Goal: Information Seeking & Learning: Learn about a topic

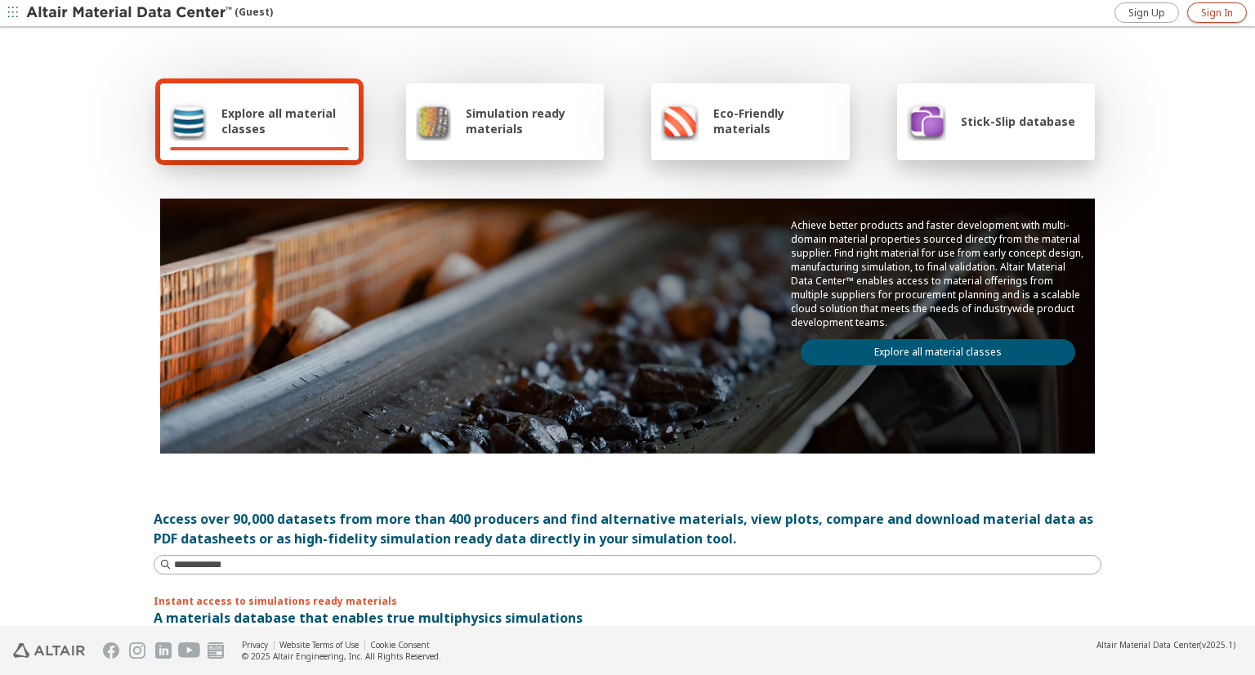
click at [1212, 12] on span "Sign In" at bounding box center [1217, 13] width 32 height 13
click at [942, 339] on link "Explore all material classes" at bounding box center [938, 352] width 274 height 26
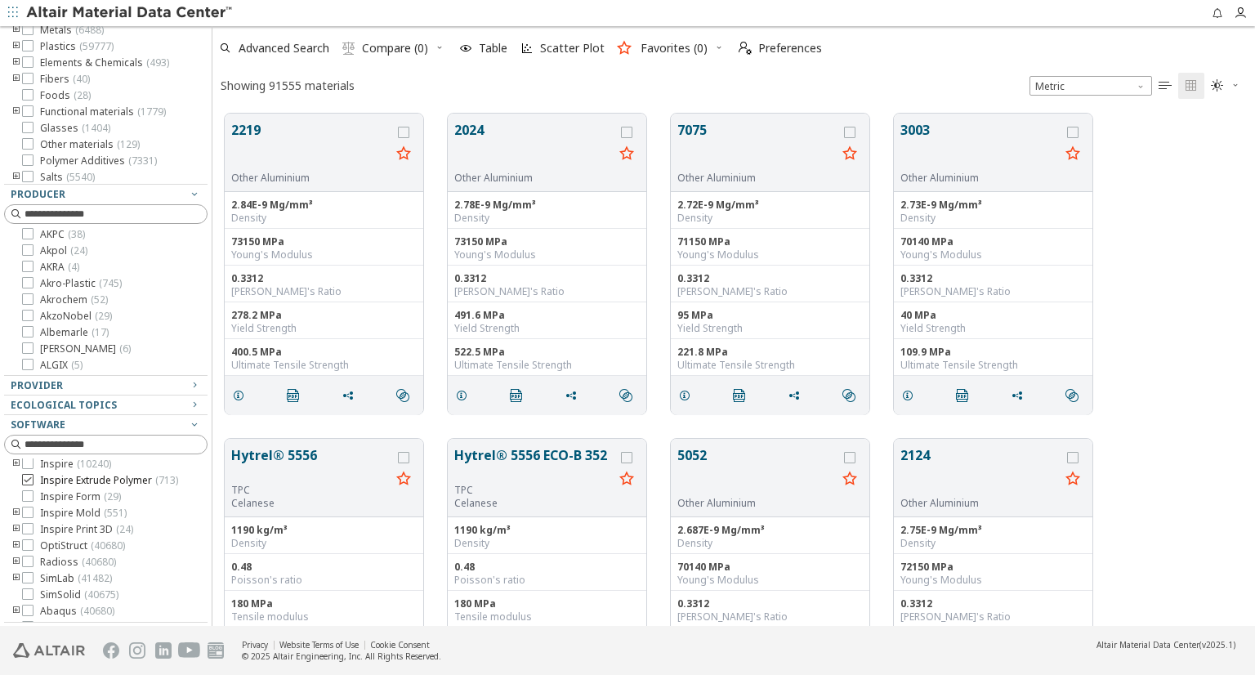
scroll to position [82, 0]
click at [28, 489] on icon at bounding box center [27, 483] width 11 height 11
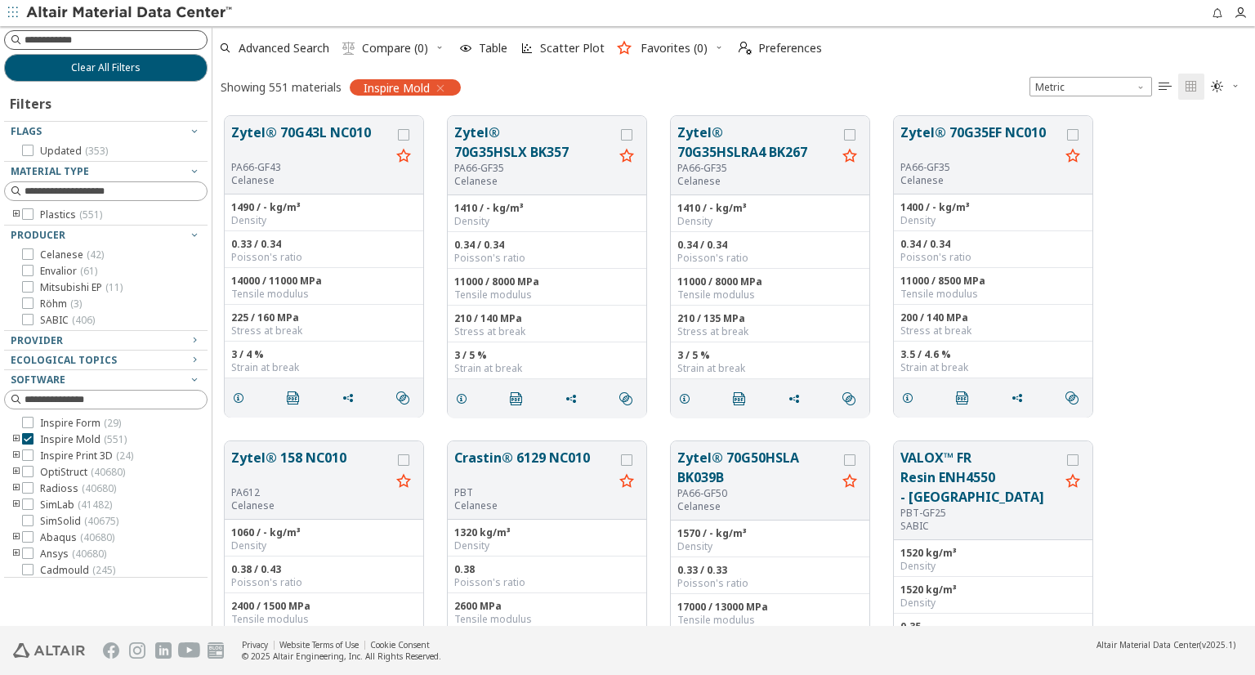
click at [96, 40] on input at bounding box center [116, 40] width 182 height 16
paste input "**********"
type input "**********"
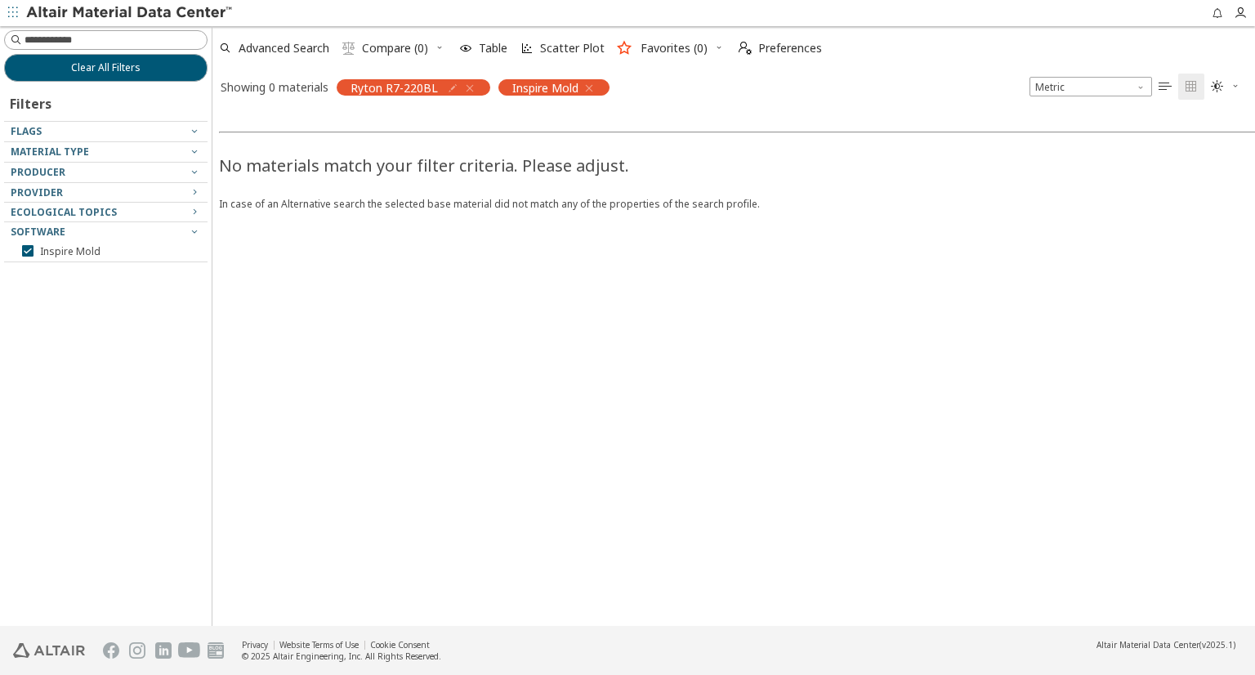
click at [586, 91] on icon "button" at bounding box center [588, 88] width 13 height 13
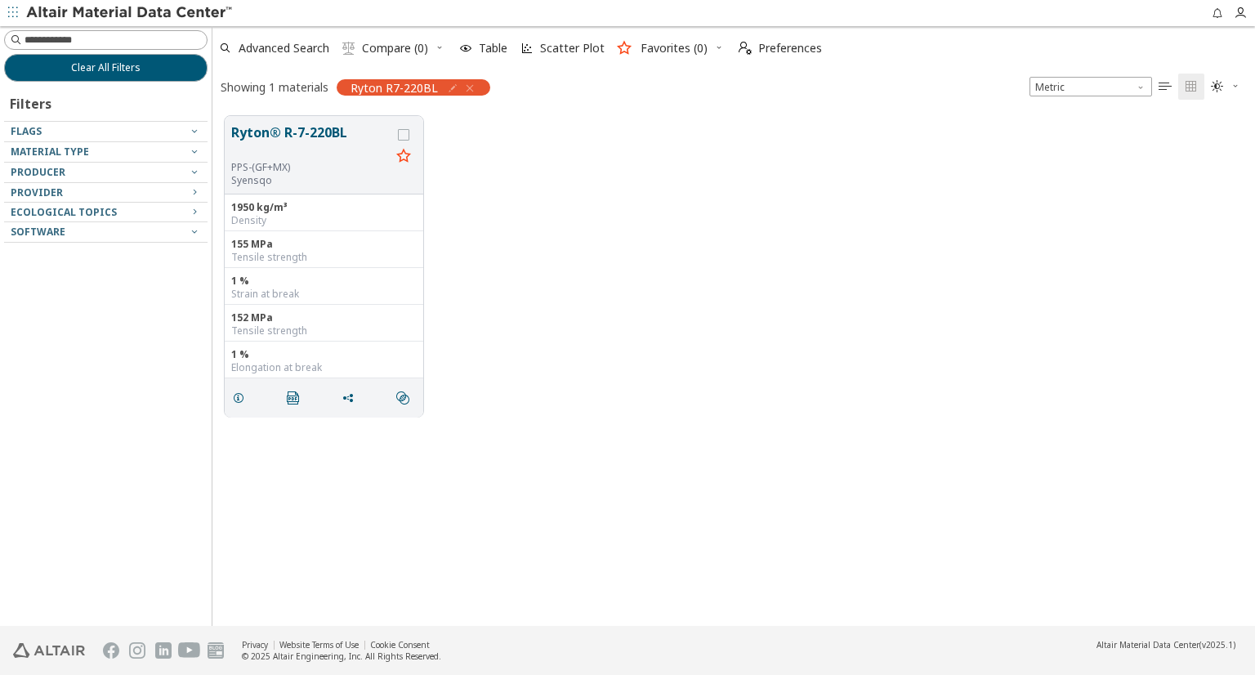
scroll to position [509, 1028]
click at [359, 139] on button "Ryton® R-7-220BL" at bounding box center [310, 142] width 159 height 38
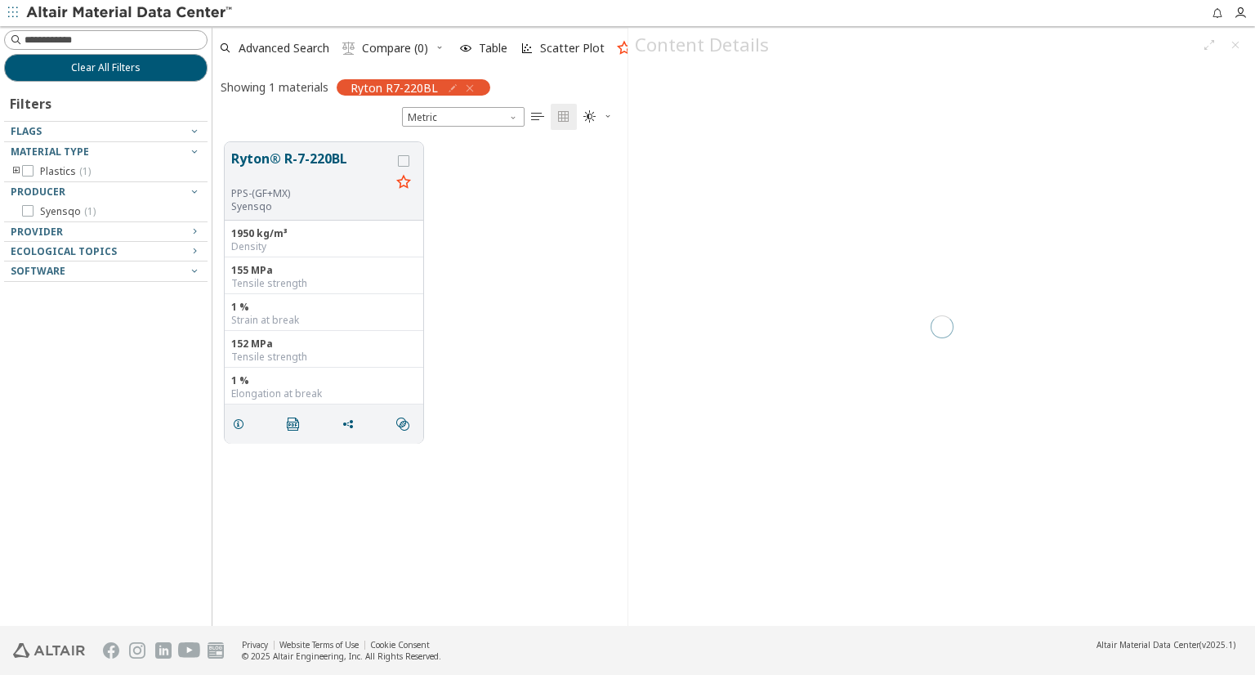
scroll to position [483, 401]
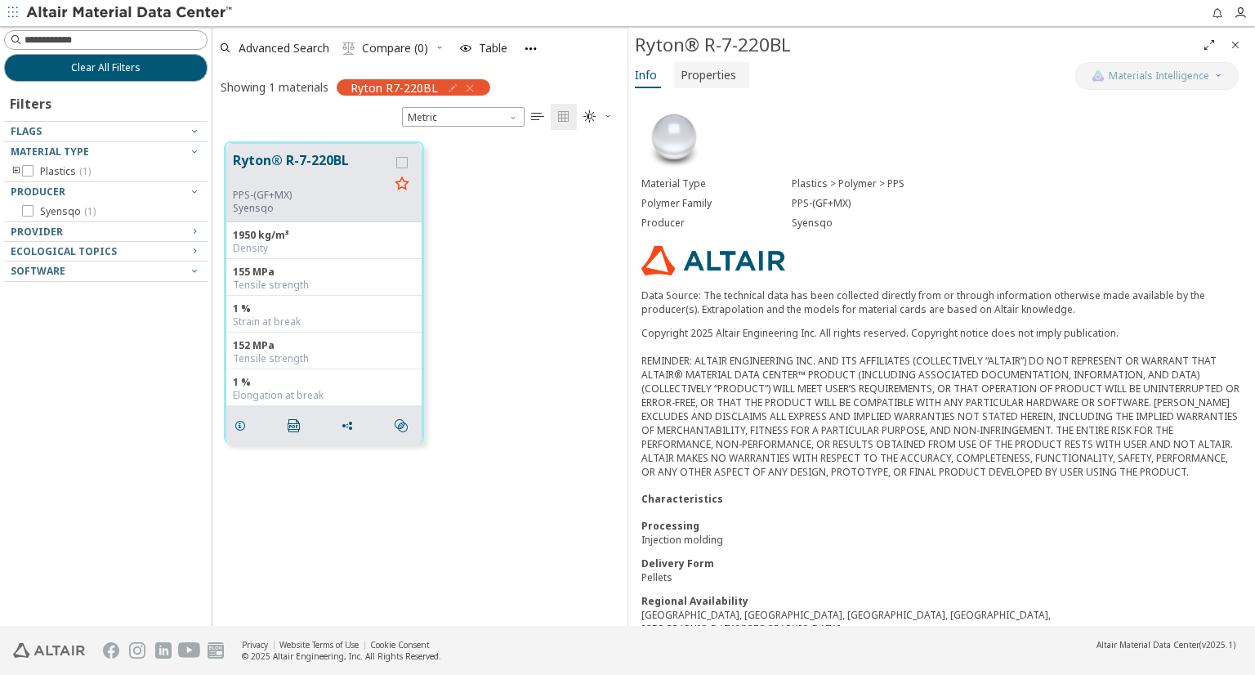
click at [699, 76] on span "Properties" at bounding box center [708, 75] width 56 height 26
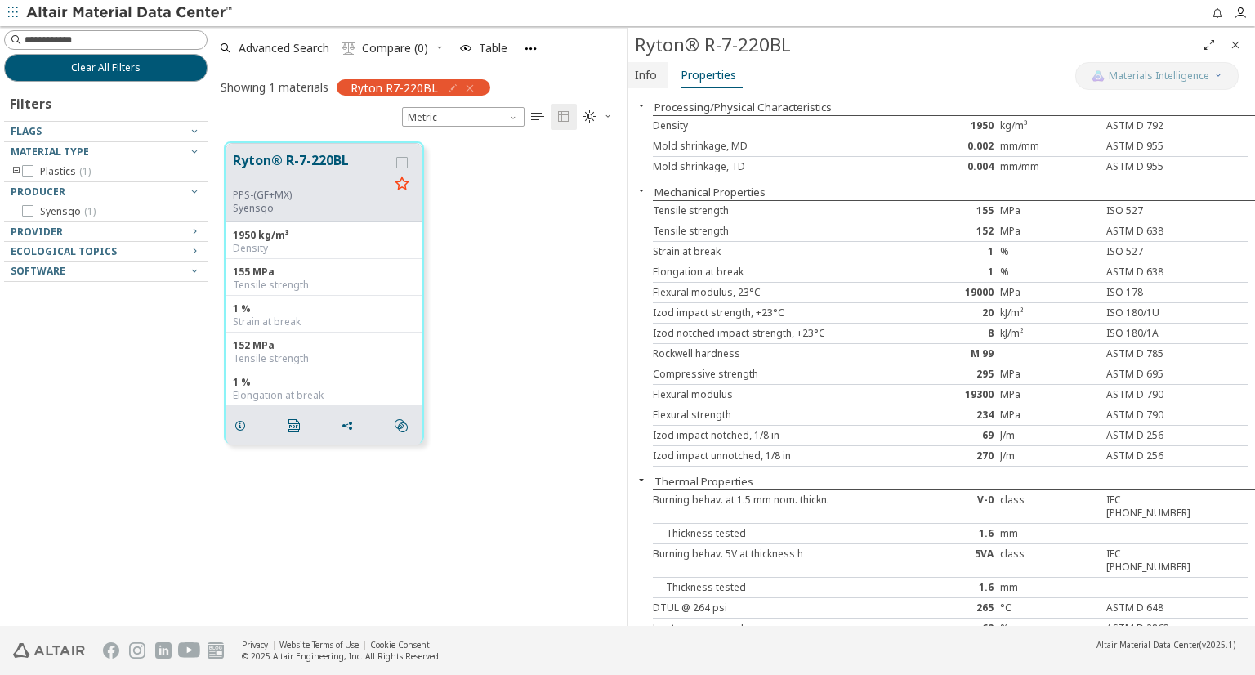
click at [654, 77] on span "Info" at bounding box center [646, 75] width 22 height 26
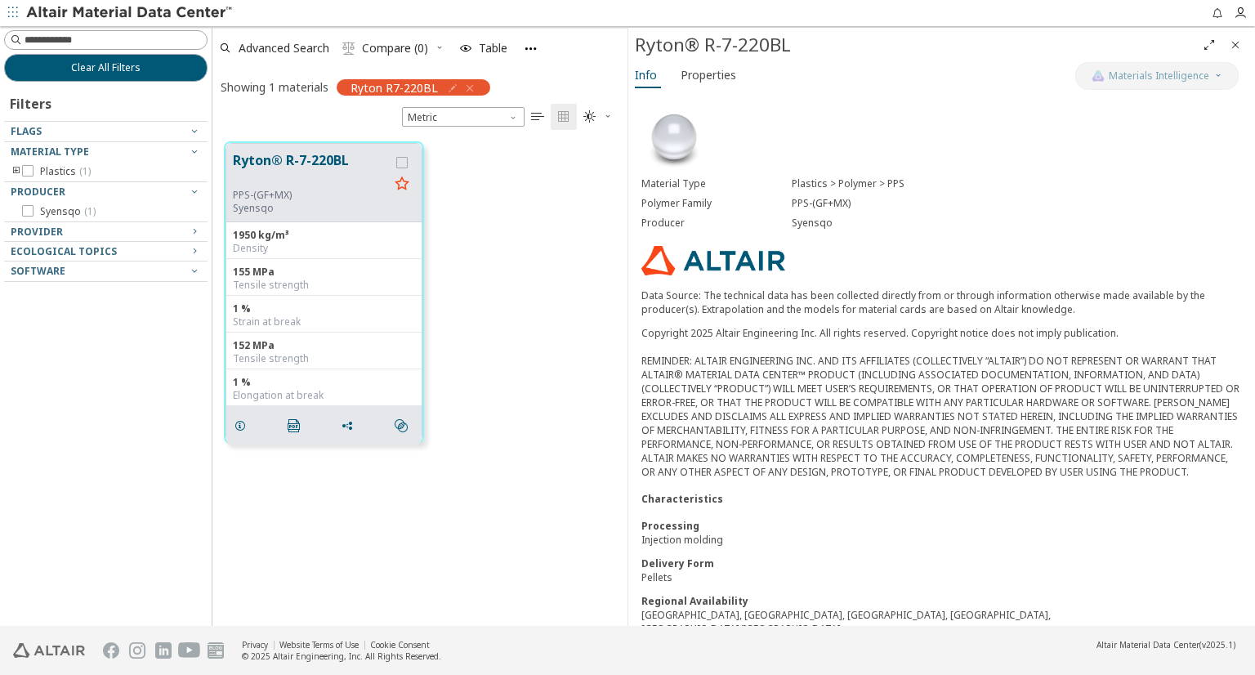
click at [1233, 39] on icon "Close" at bounding box center [1235, 44] width 13 height 13
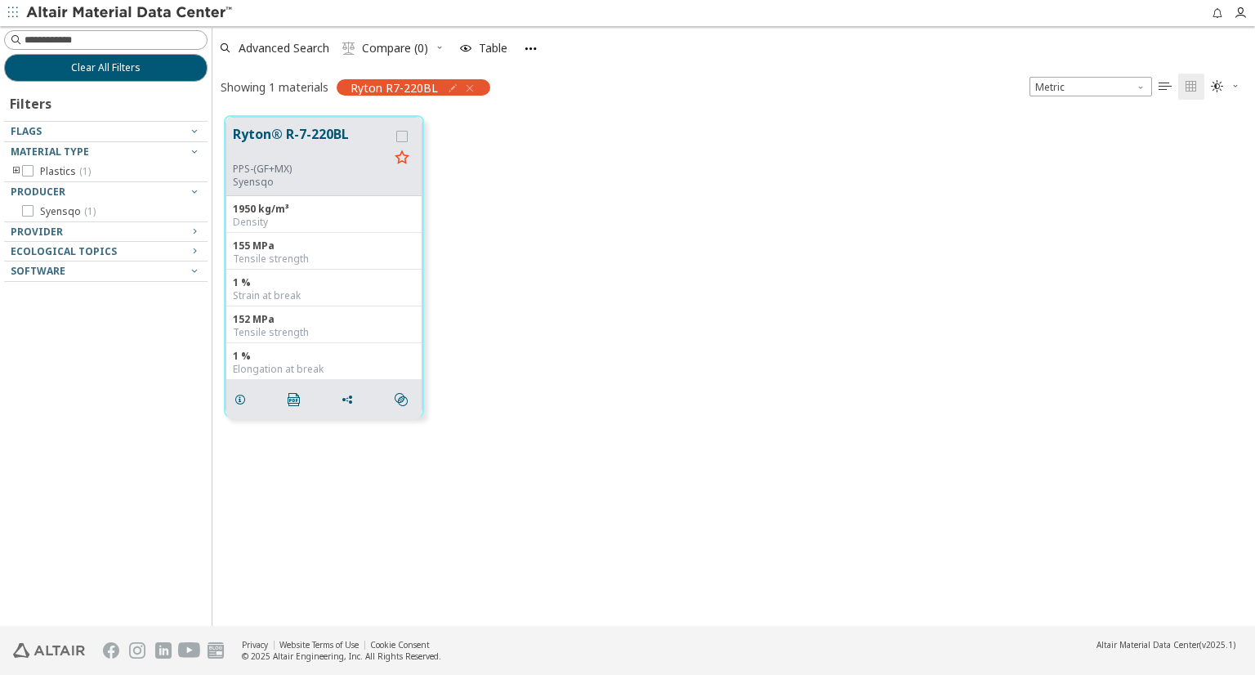
scroll to position [509, 1028]
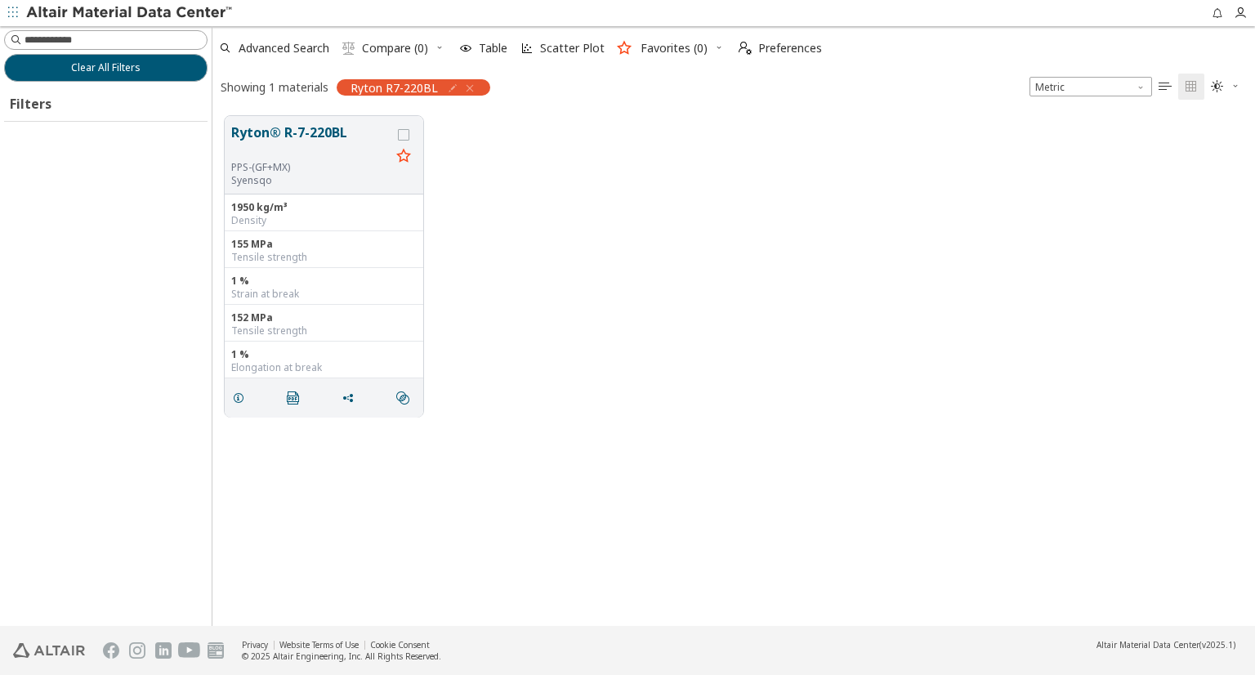
scroll to position [509, 1028]
click at [131, 14] on img at bounding box center [130, 13] width 208 height 16
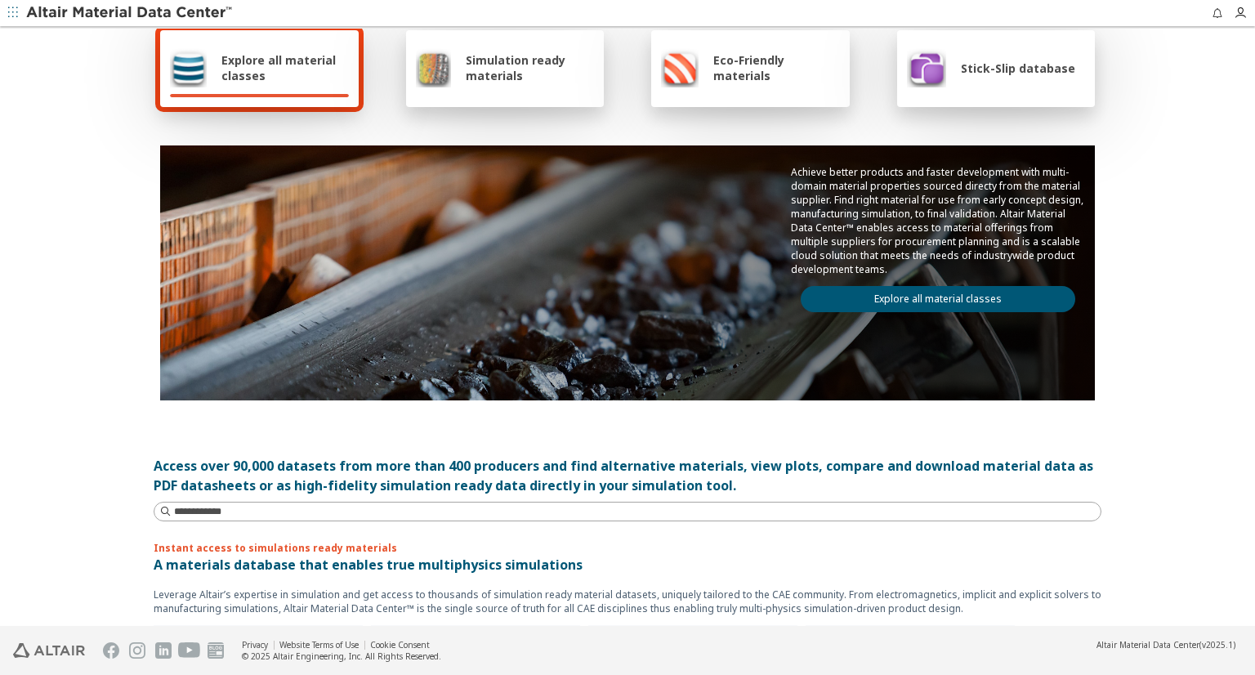
scroll to position [82, 0]
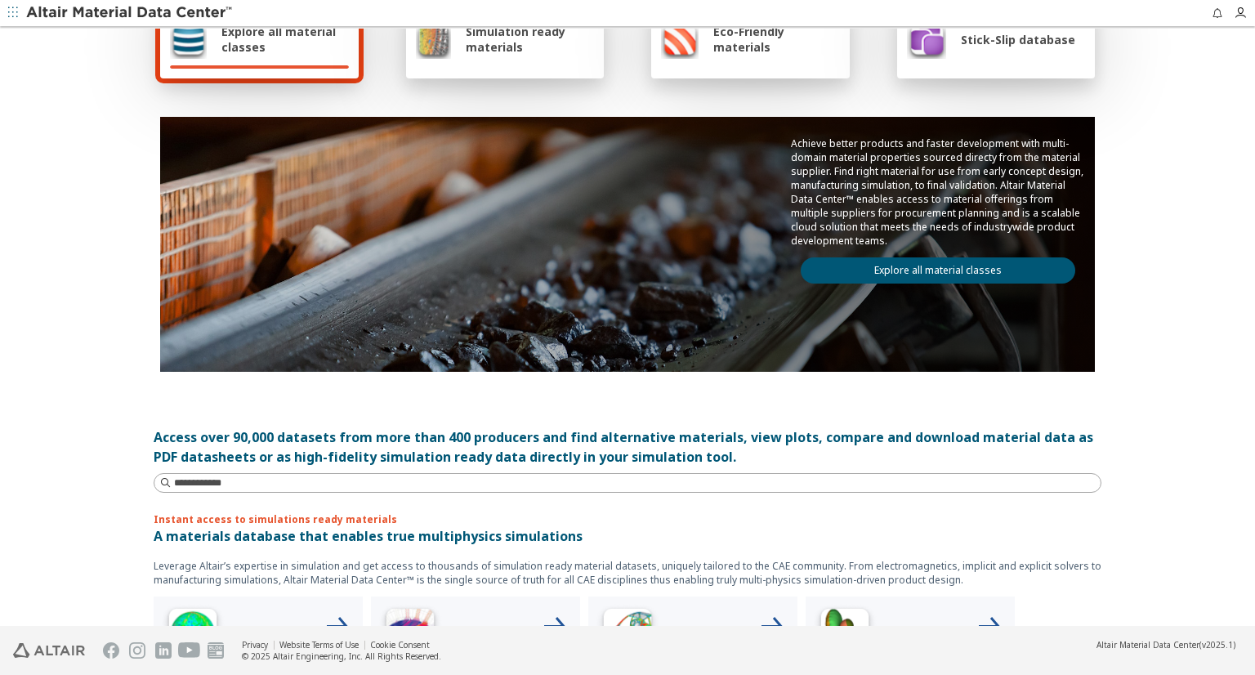
click at [880, 264] on link "Explore all material classes" at bounding box center [938, 270] width 274 height 26
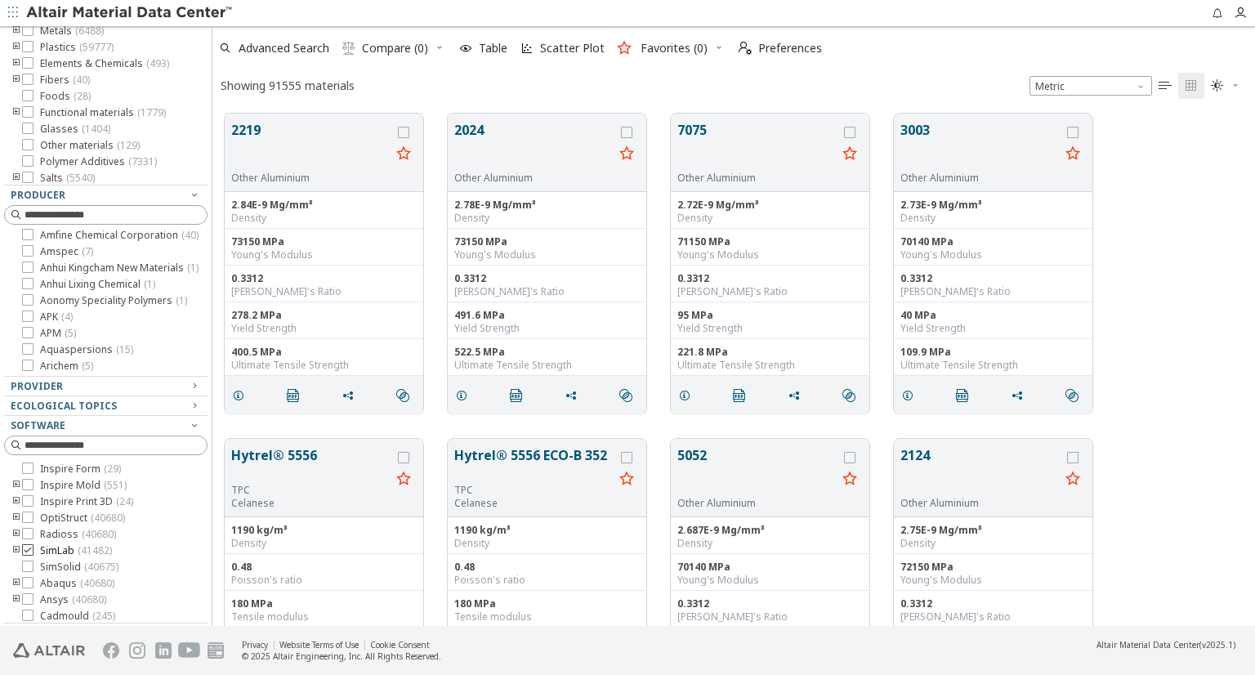
scroll to position [173, 0]
click at [24, 489] on icon at bounding box center [27, 483] width 11 height 11
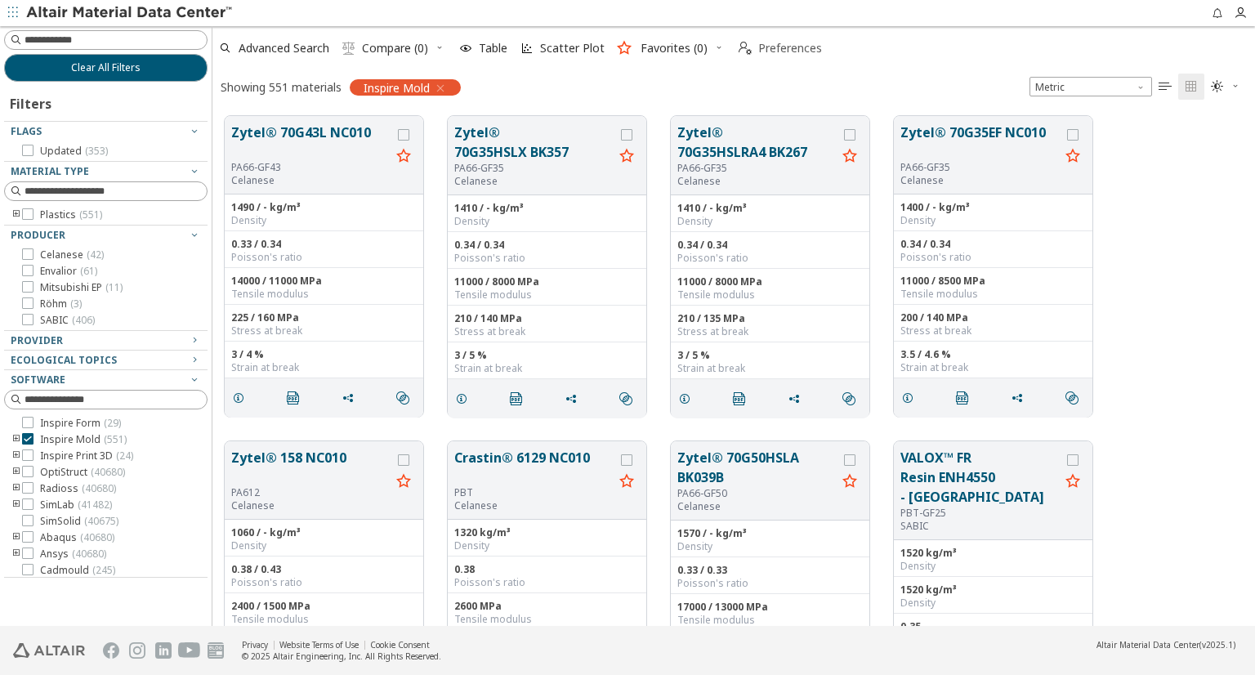
click at [767, 42] on span "Preferences" at bounding box center [790, 47] width 64 height 11
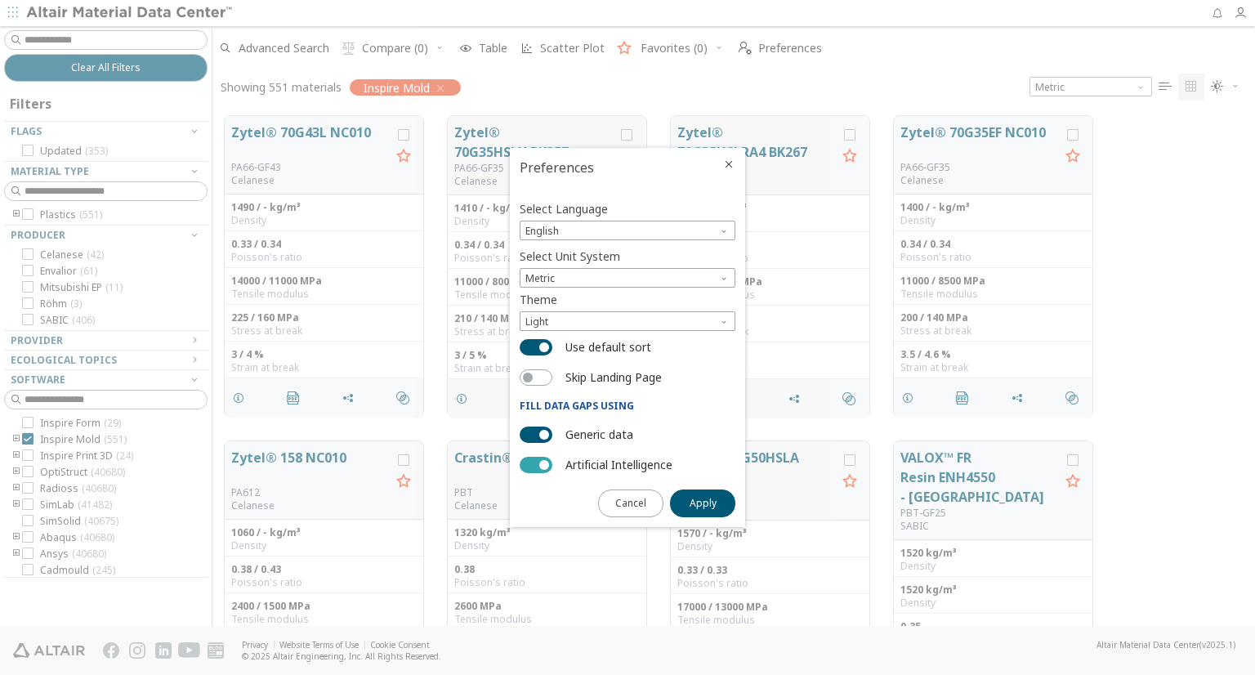
click at [546, 469] on button "Artificial Intelligence" at bounding box center [536, 465] width 33 height 16
click at [543, 468] on button "Artificial Intelligence" at bounding box center [536, 465] width 33 height 16
drag, startPoint x: 706, startPoint y: 499, endPoint x: 693, endPoint y: 502, distance: 13.3
click at [702, 501] on span "Apply" at bounding box center [702, 503] width 27 height 13
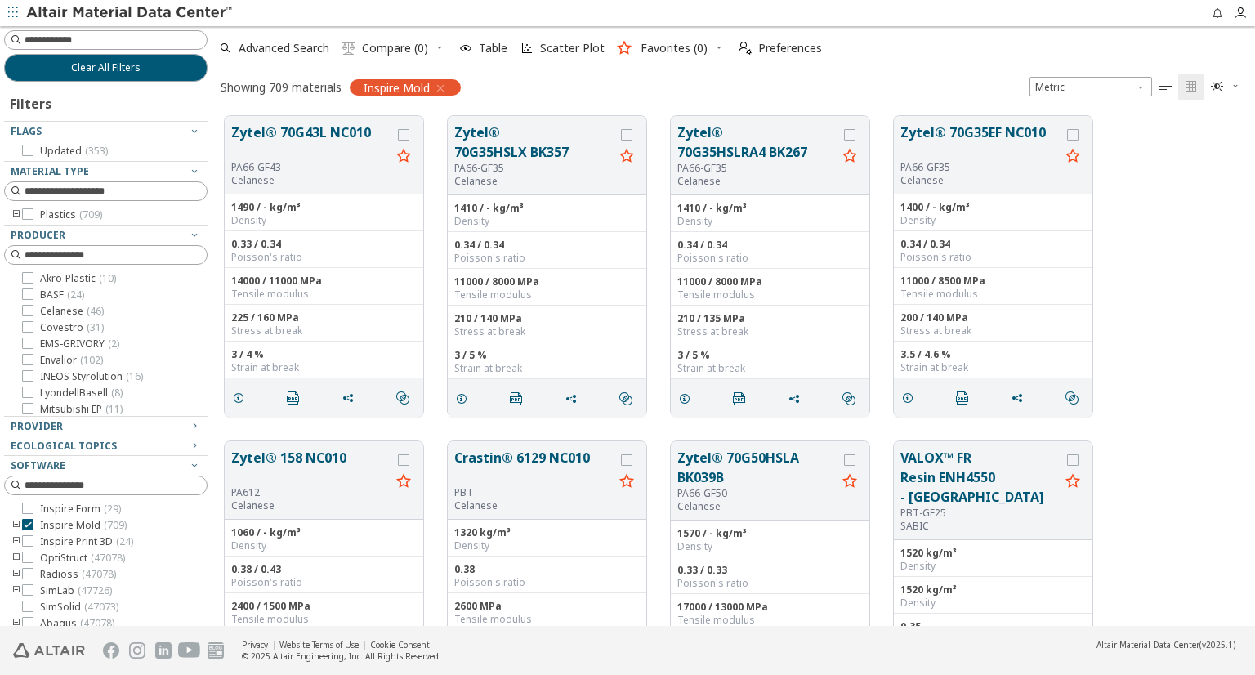
scroll to position [95, 0]
click at [768, 49] on span "Preferences" at bounding box center [790, 47] width 64 height 11
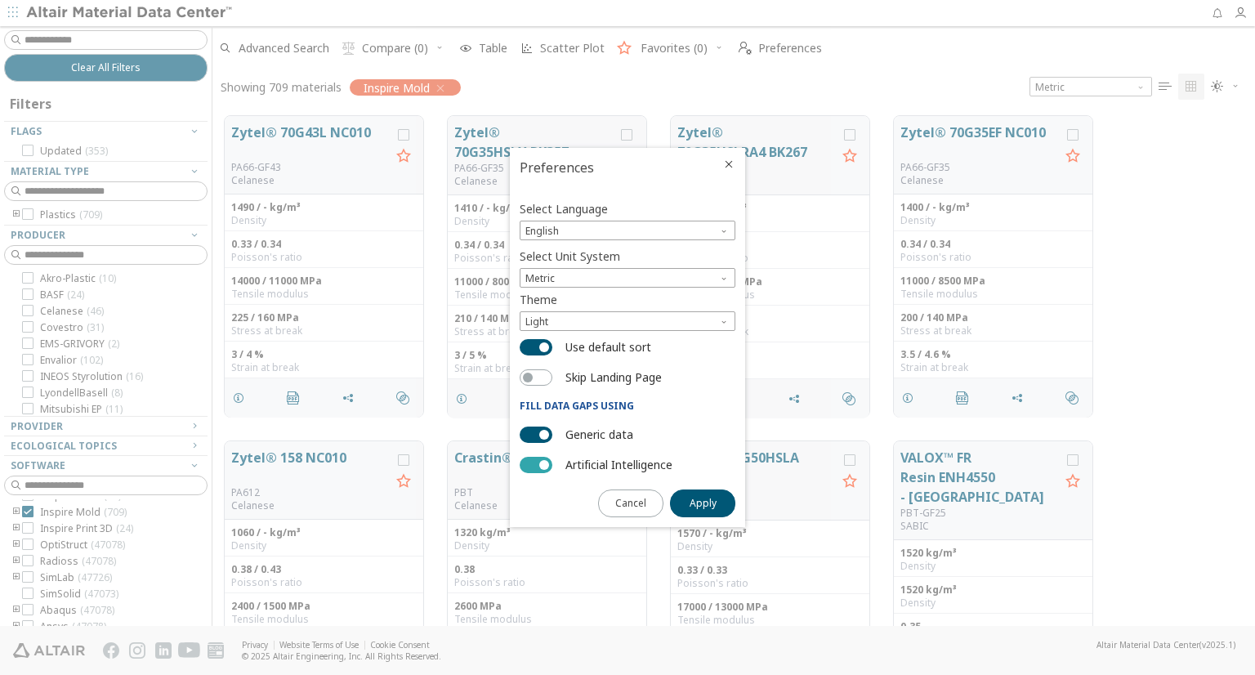
click at [543, 469] on button "Artificial Intelligence" at bounding box center [536, 465] width 33 height 16
click at [712, 509] on span "Apply" at bounding box center [702, 503] width 27 height 13
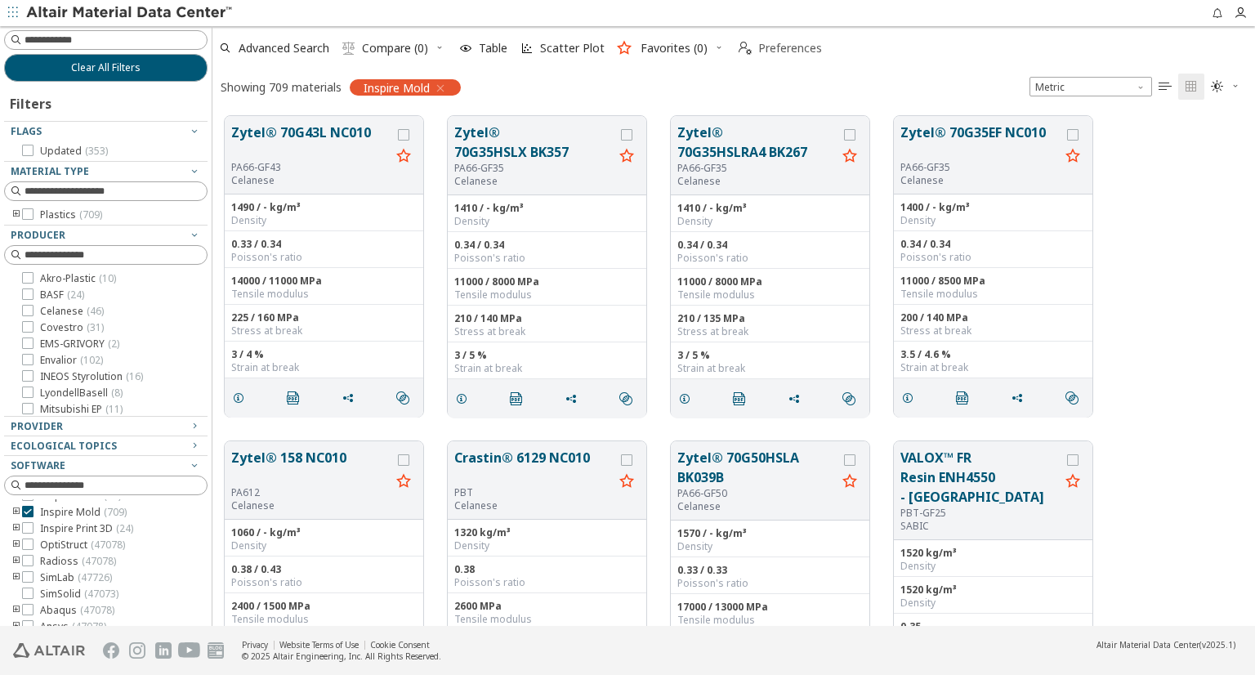
click at [780, 48] on span "Preferences" at bounding box center [790, 47] width 64 height 11
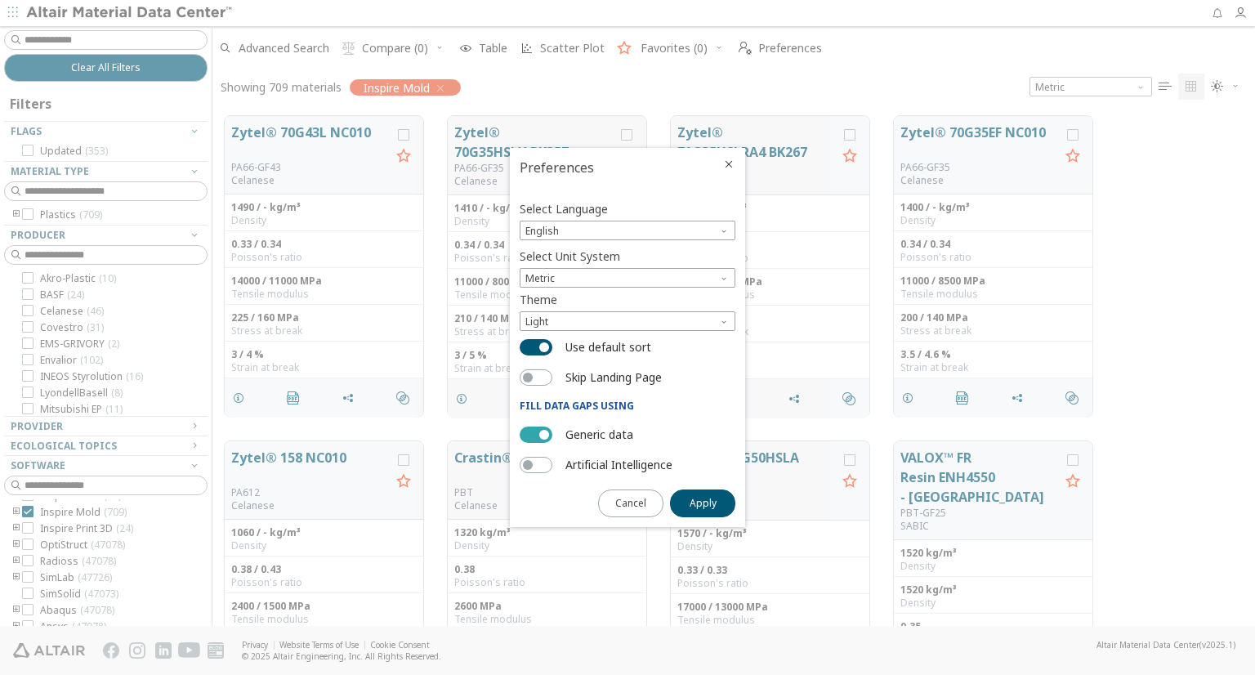
click at [544, 435] on span "button" at bounding box center [544, 435] width 10 height 10
click at [689, 506] on button "Apply" at bounding box center [702, 503] width 65 height 28
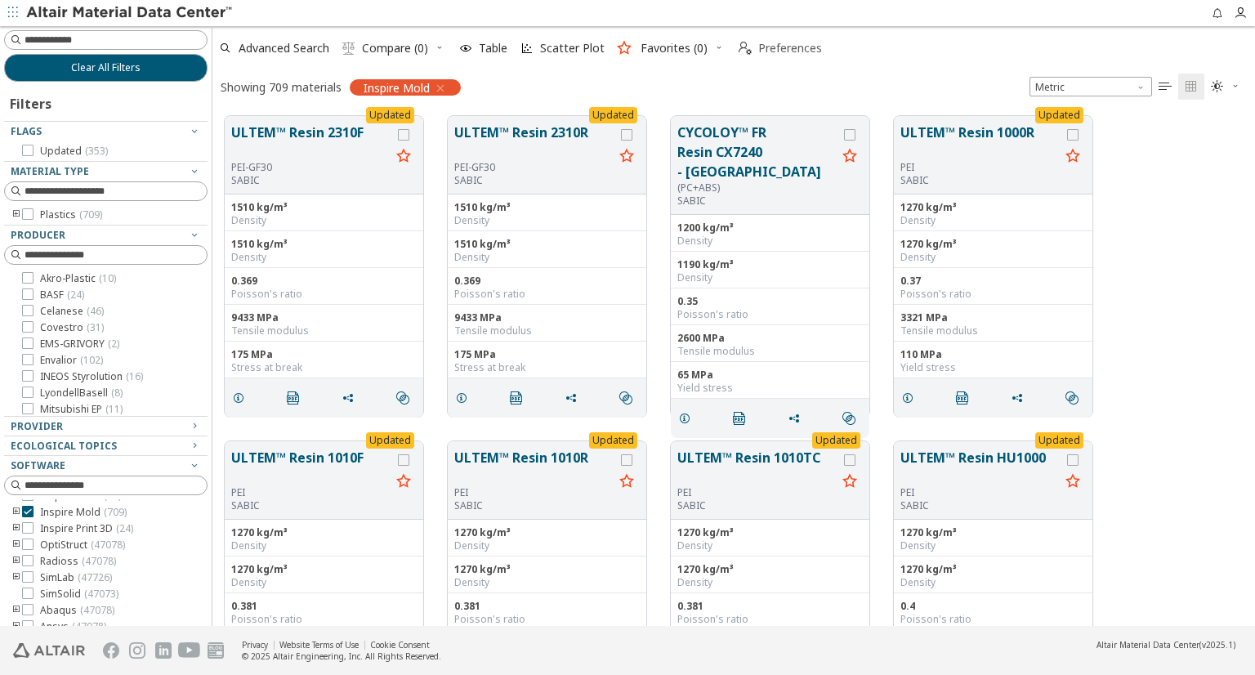
click at [774, 50] on span "Preferences" at bounding box center [790, 47] width 64 height 11
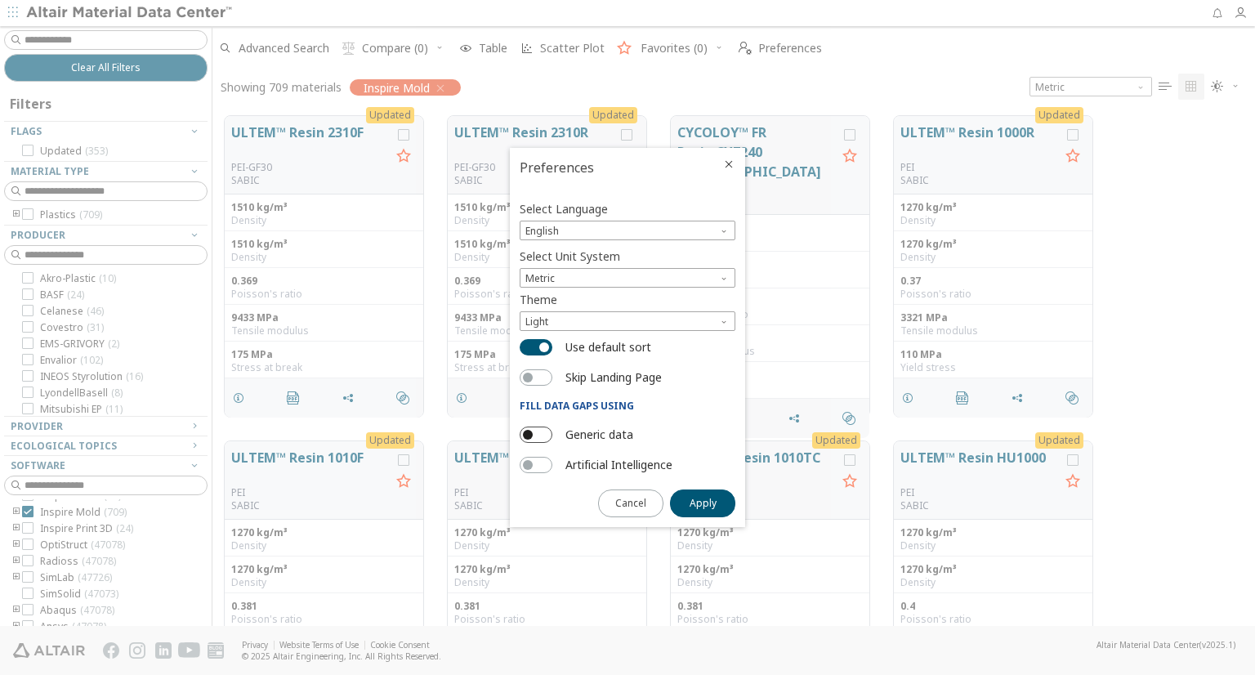
click at [543, 440] on button "Generic data" at bounding box center [536, 434] width 33 height 16
click at [538, 460] on button "Artificial Intelligence" at bounding box center [536, 465] width 33 height 16
click at [715, 507] on span "Apply" at bounding box center [702, 503] width 27 height 13
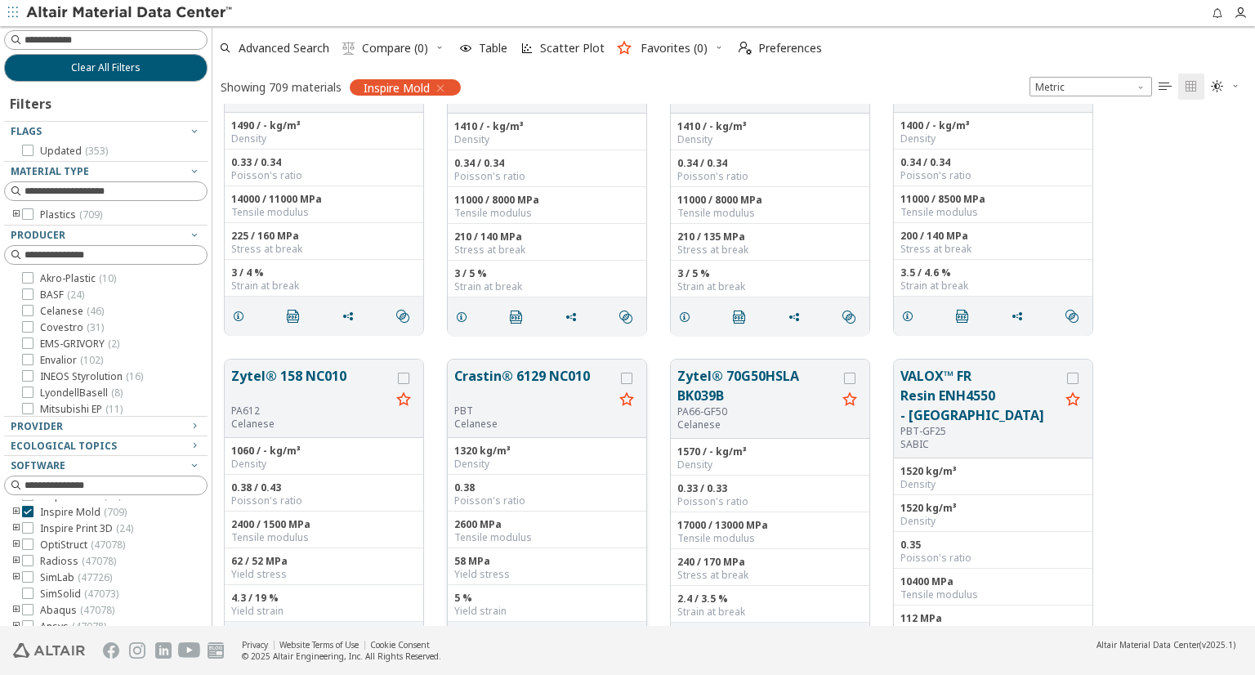
scroll to position [0, 0]
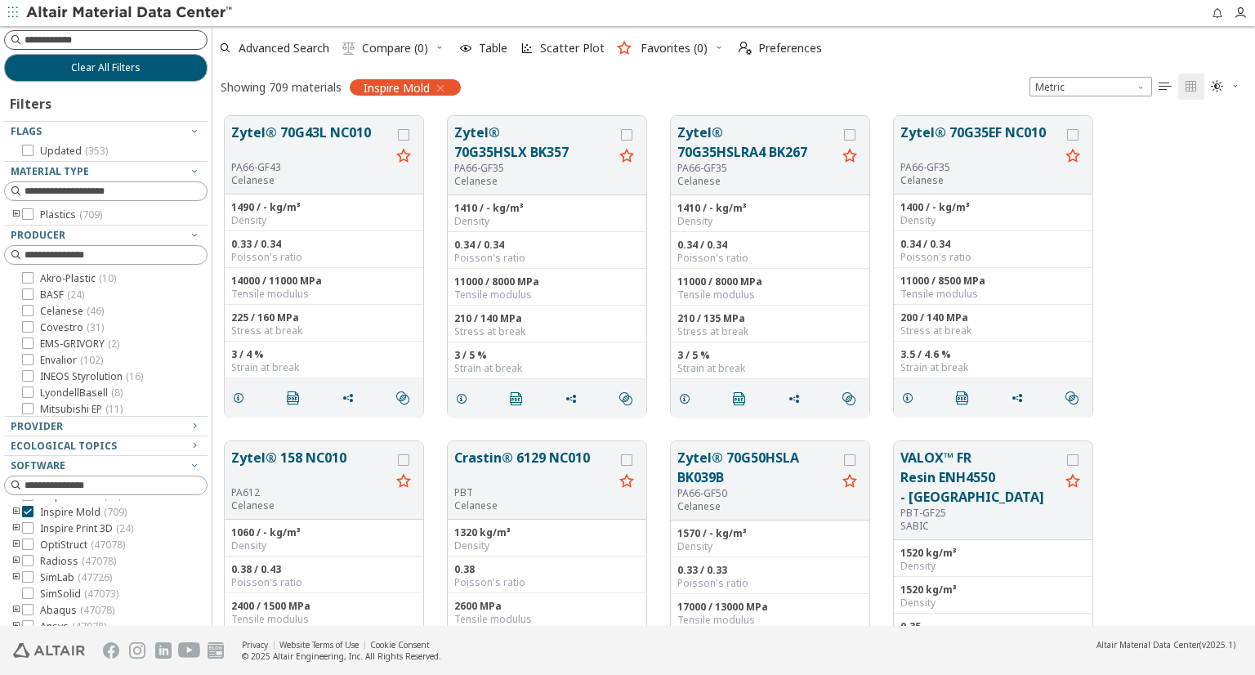
click at [116, 43] on input at bounding box center [116, 40] width 182 height 16
paste input "**********"
type input "**********"
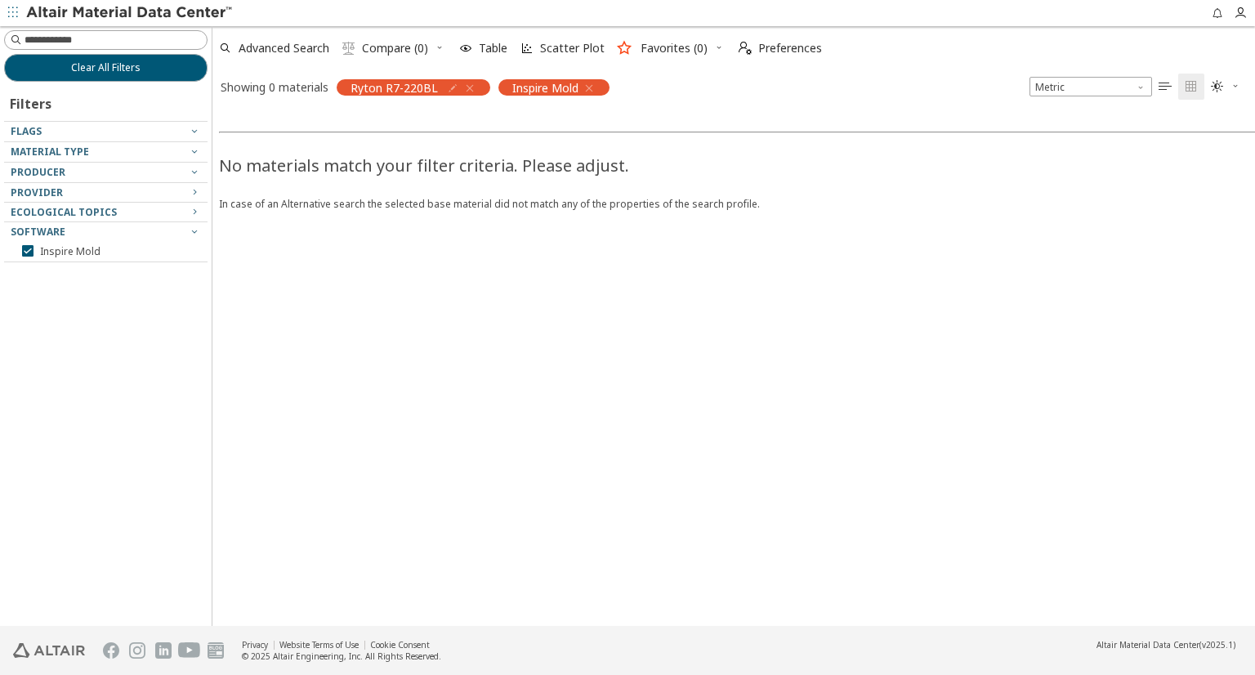
click at [586, 326] on div "No materials match your filter criteria. Please adjust. In case of an Alternati…" at bounding box center [839, 365] width 1255 height 522
click at [587, 91] on icon "button" at bounding box center [588, 88] width 13 height 13
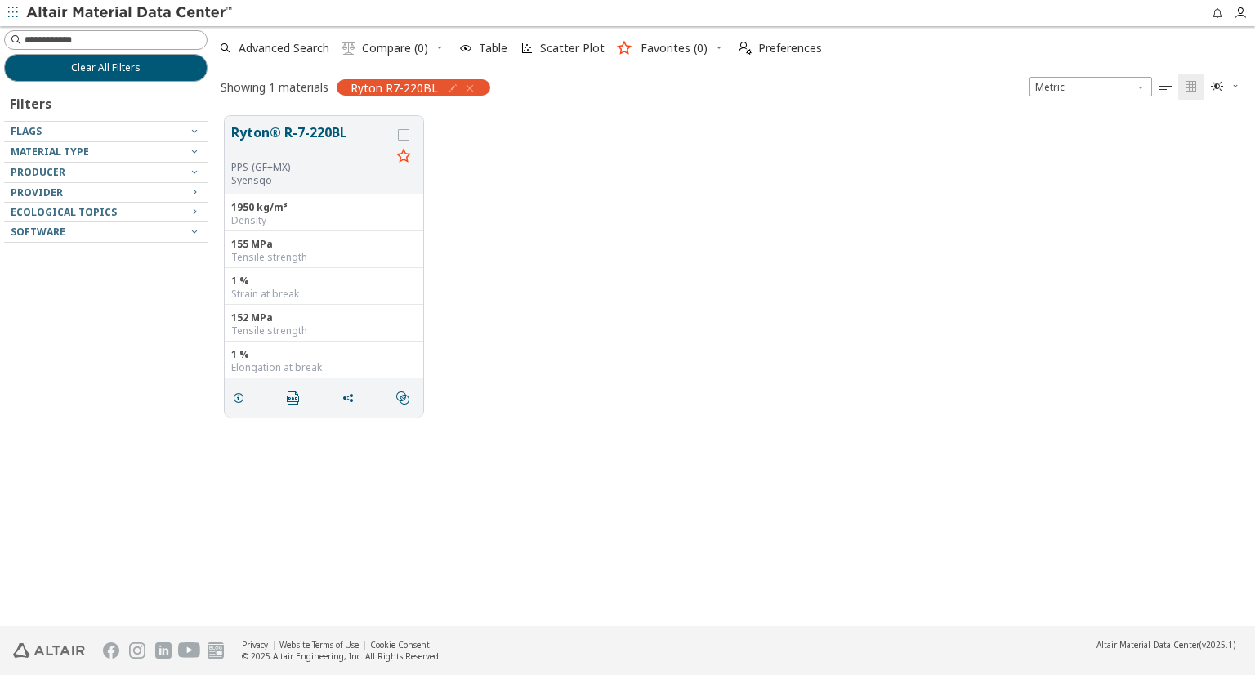
scroll to position [509, 1028]
click at [334, 133] on button "Ryton® R-7-220BL" at bounding box center [310, 142] width 159 height 38
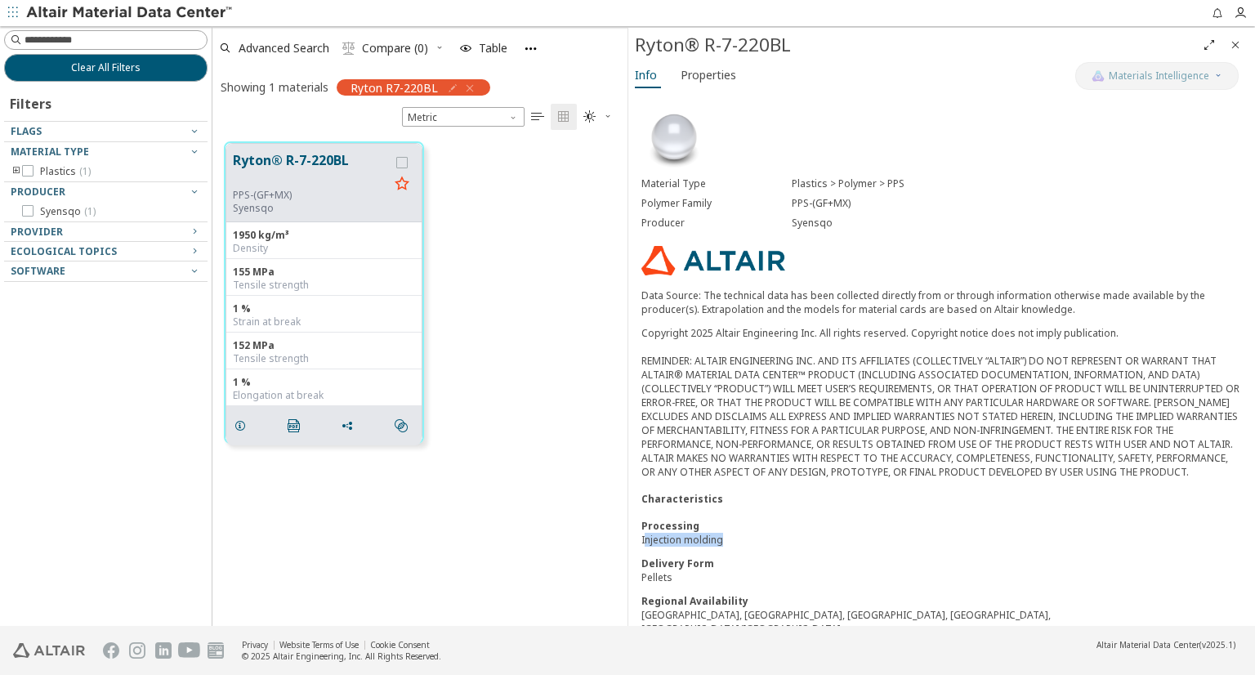
drag, startPoint x: 644, startPoint y: 520, endPoint x: 728, endPoint y: 520, distance: 84.1
click at [728, 533] on div "Injection molding" at bounding box center [941, 540] width 600 height 14
click at [729, 533] on div "Injection molding" at bounding box center [941, 540] width 600 height 14
drag, startPoint x: 722, startPoint y: 520, endPoint x: 641, endPoint y: 524, distance: 80.9
click at [641, 533] on div "Injection molding" at bounding box center [941, 540] width 600 height 14
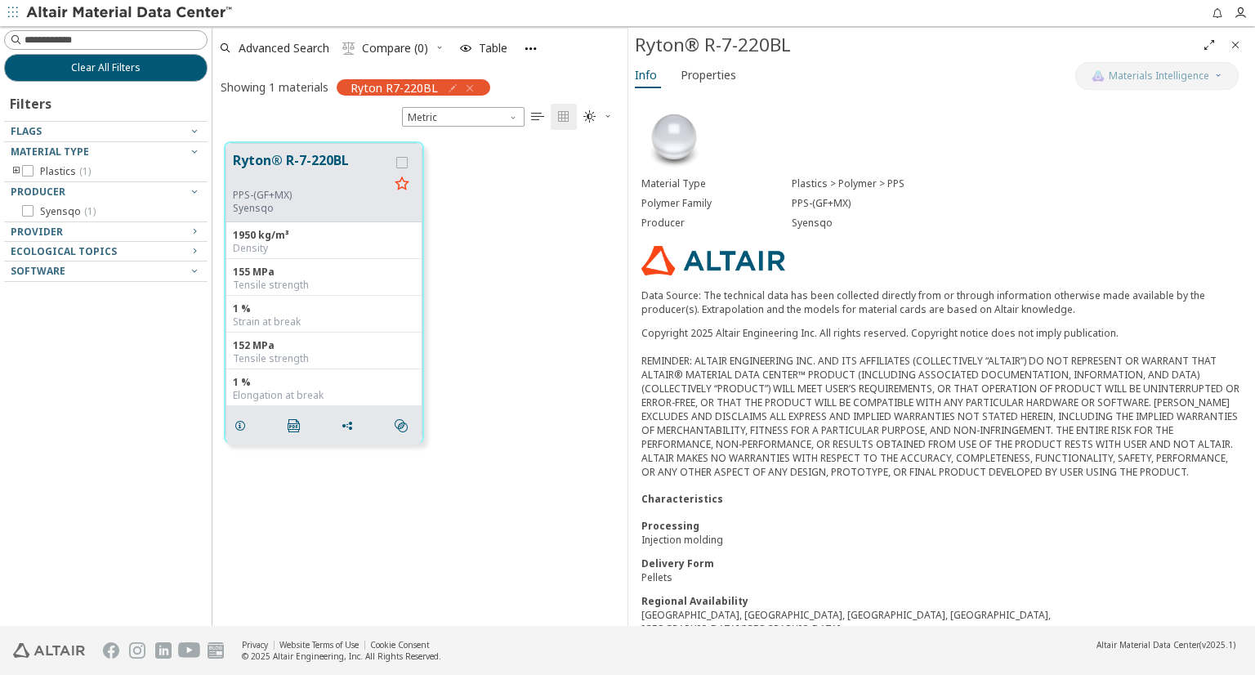
click at [814, 519] on div "Processing" at bounding box center [941, 526] width 600 height 14
click at [731, 77] on span "Properties" at bounding box center [708, 75] width 56 height 26
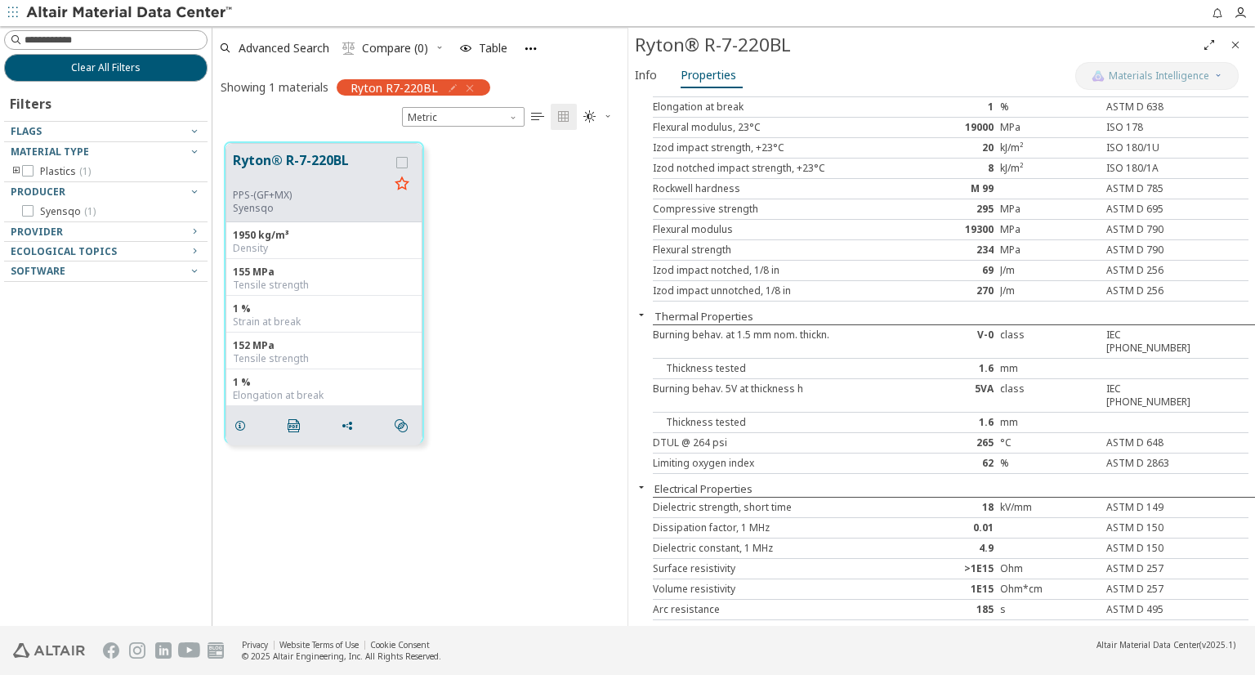
scroll to position [167, 0]
drag, startPoint x: 232, startPoint y: 197, endPoint x: 295, endPoint y: 194, distance: 62.9
click at [295, 194] on div "PPS-(GF+MX)" at bounding box center [311, 195] width 156 height 13
click at [173, 33] on input at bounding box center [116, 40] width 182 height 16
type input "***"
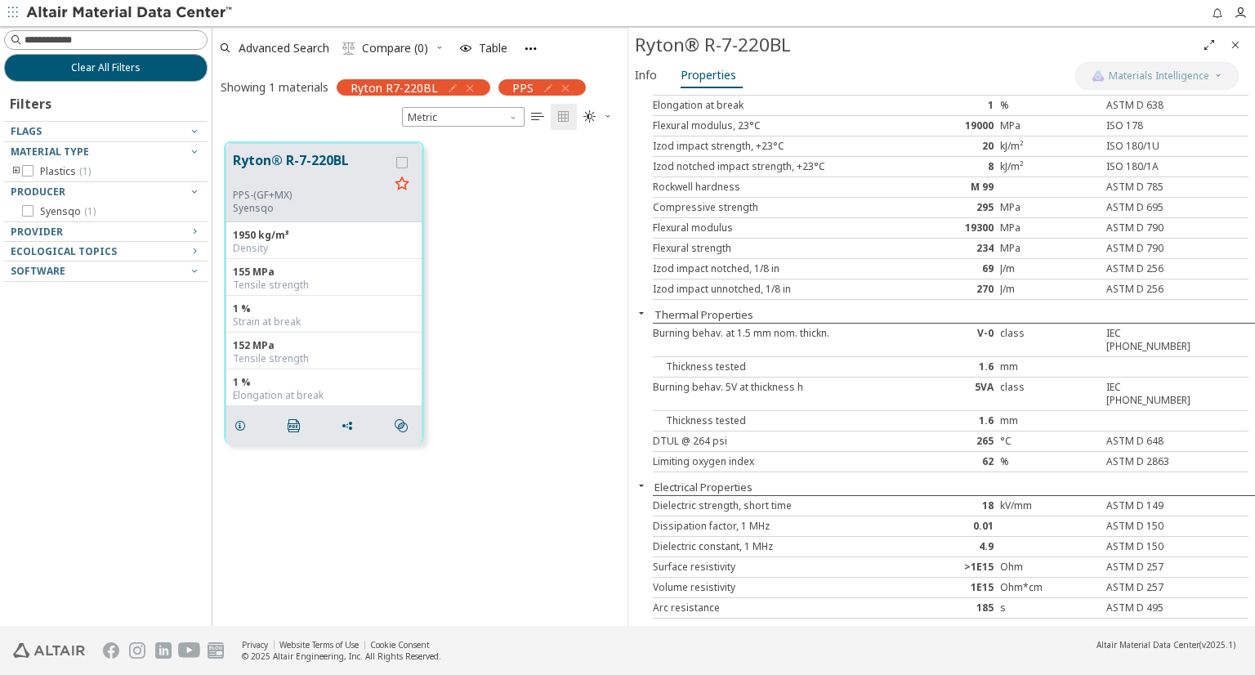
click at [466, 83] on icon "button" at bounding box center [469, 88] width 13 height 13
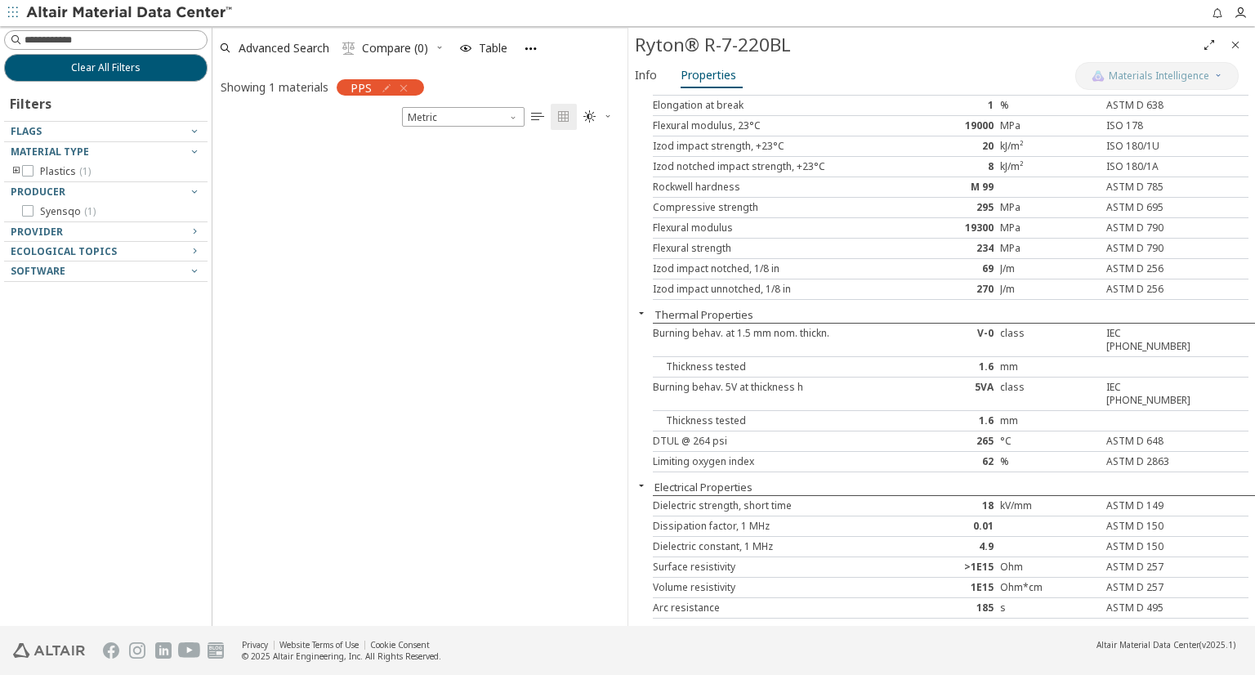
scroll to position [509, 401]
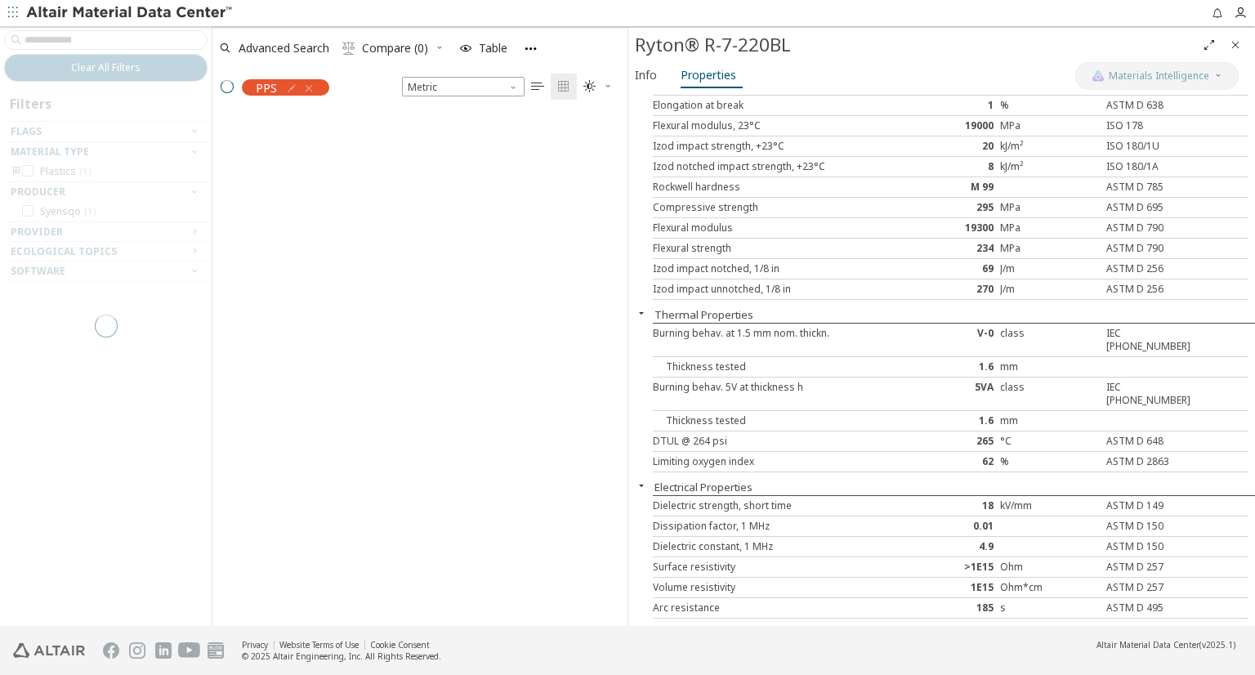
click at [1235, 51] on span "Close" at bounding box center [1235, 45] width 20 height 26
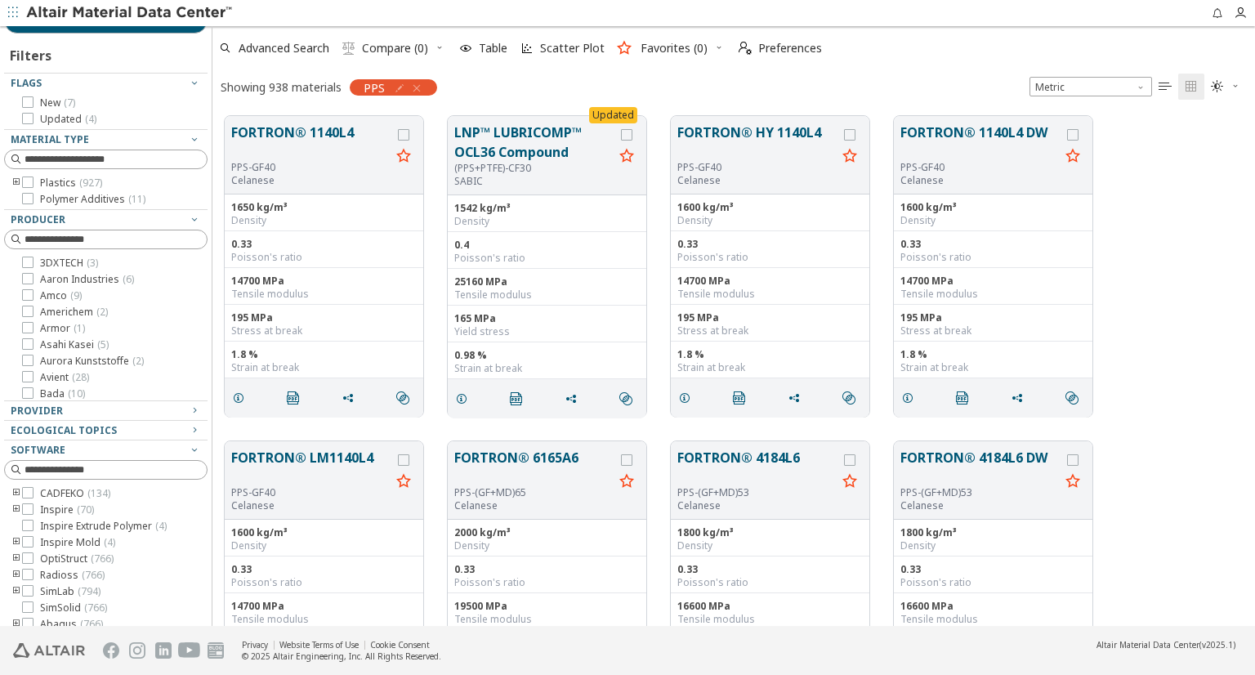
scroll to position [74, 0]
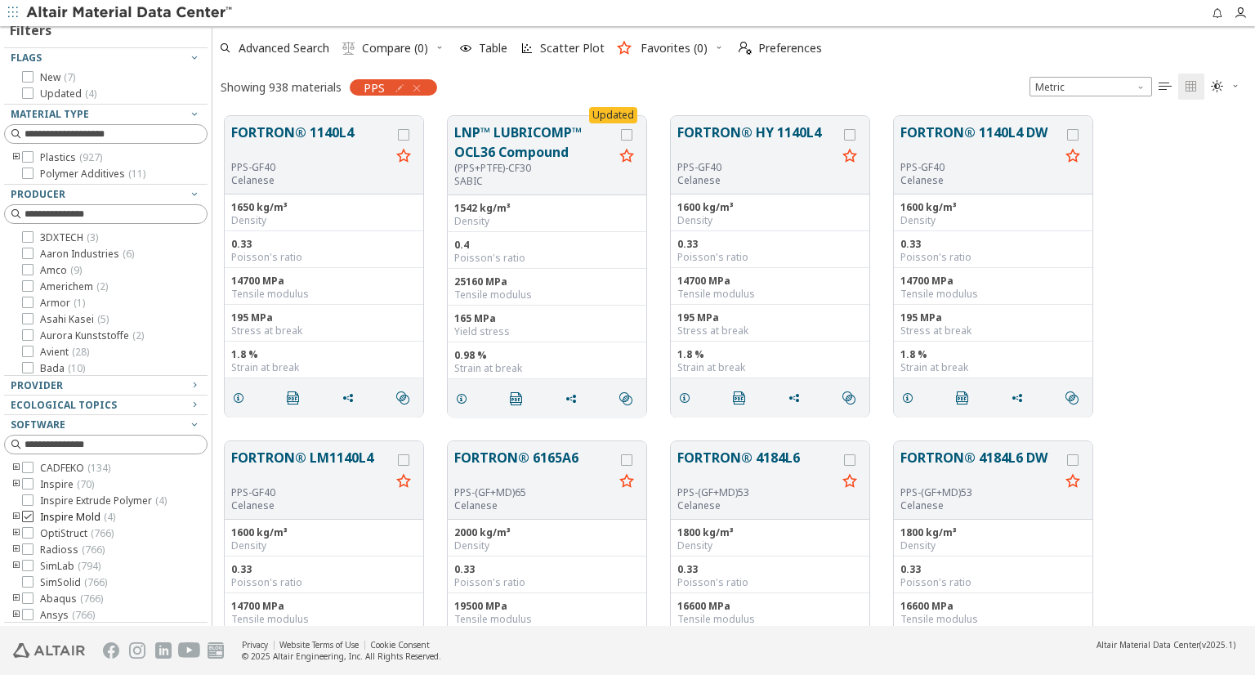
click at [31, 514] on icon at bounding box center [27, 516] width 11 height 11
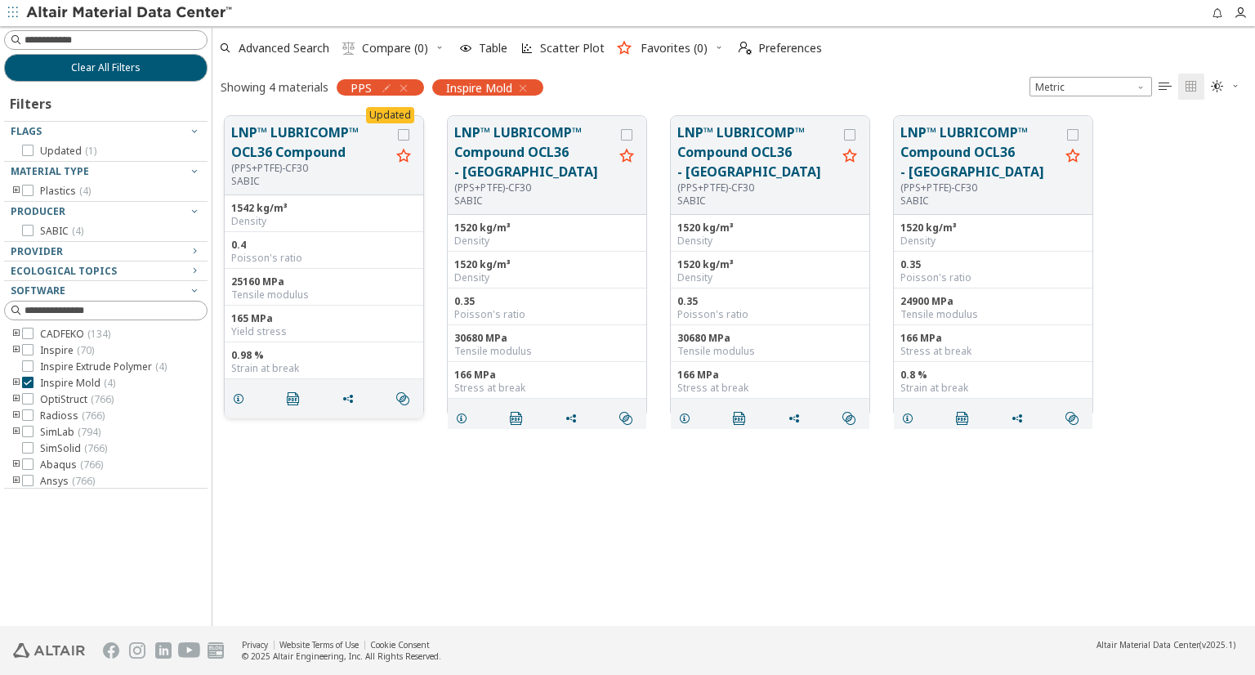
click at [359, 167] on div "(PPS+PTFE)-CF30" at bounding box center [310, 168] width 159 height 13
click at [284, 141] on button "LNP™ LUBRICOMP™ OCL36 Compound" at bounding box center [310, 142] width 159 height 39
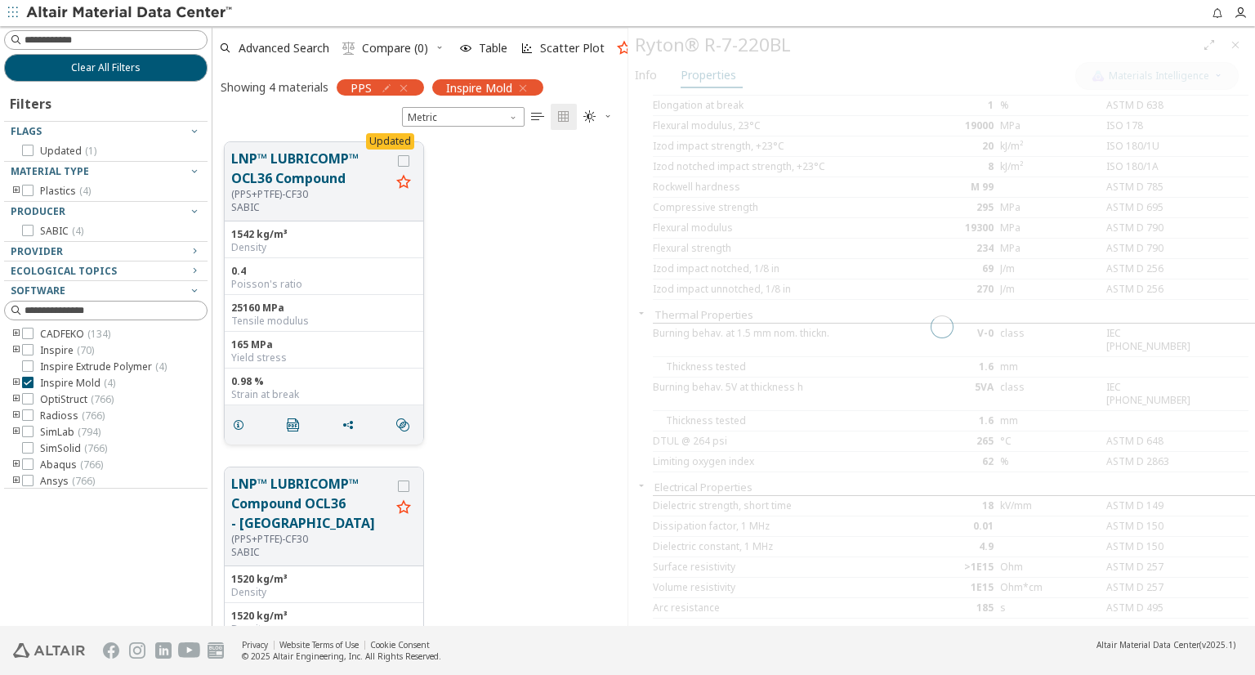
scroll to position [483, 401]
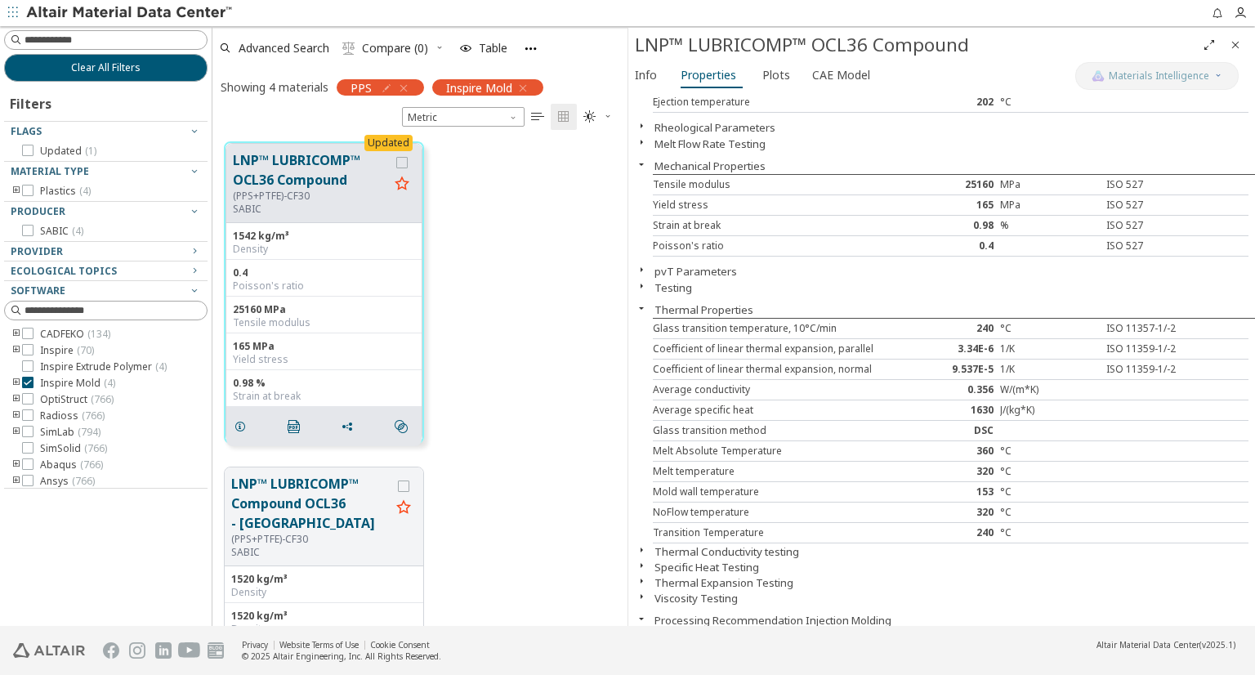
scroll to position [203, 0]
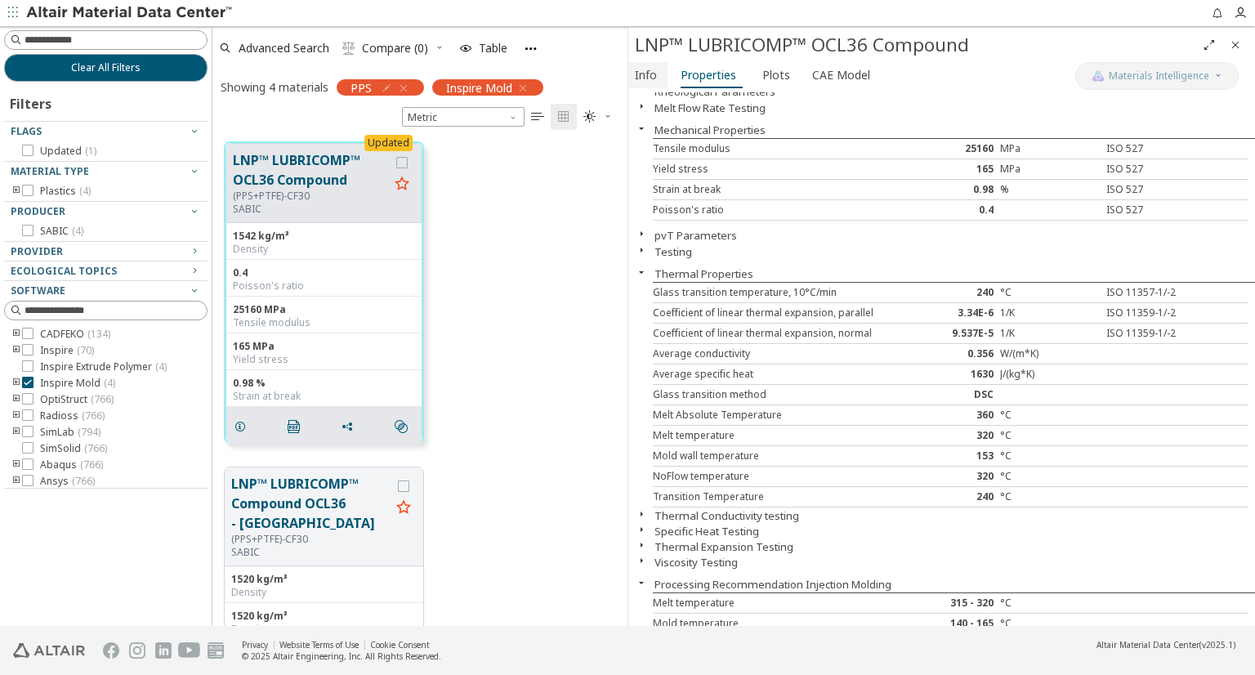
click at [651, 71] on span "Info" at bounding box center [646, 75] width 22 height 26
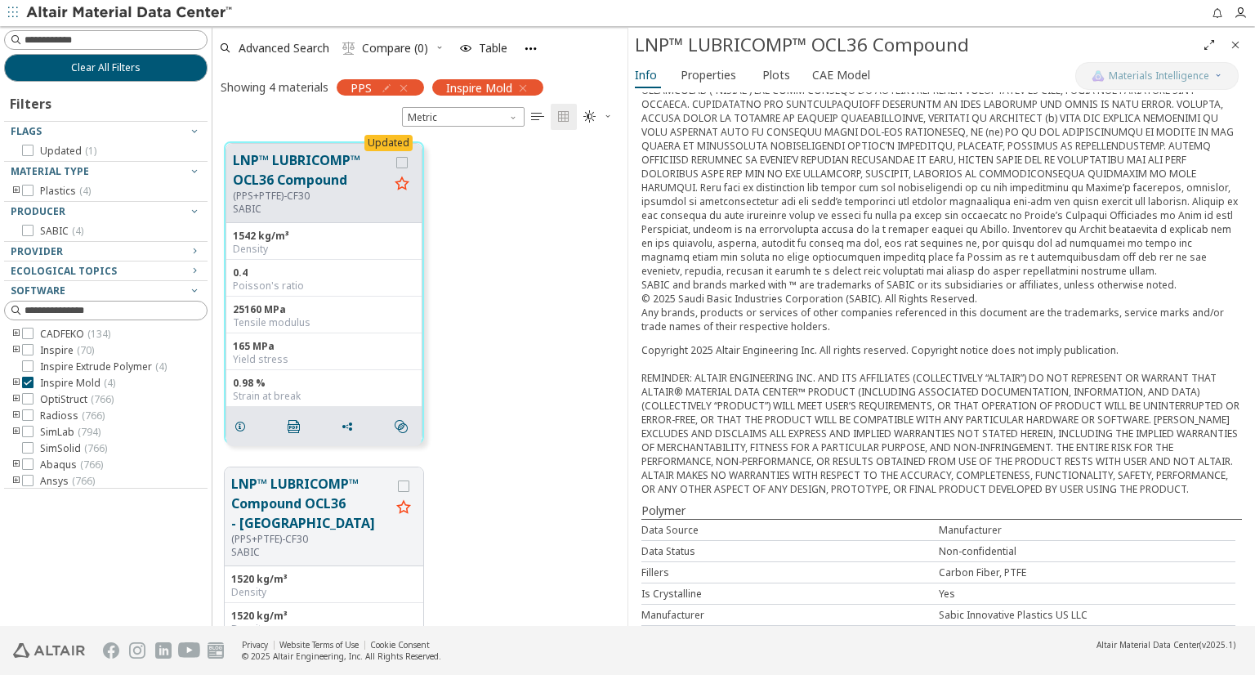
scroll to position [382, 0]
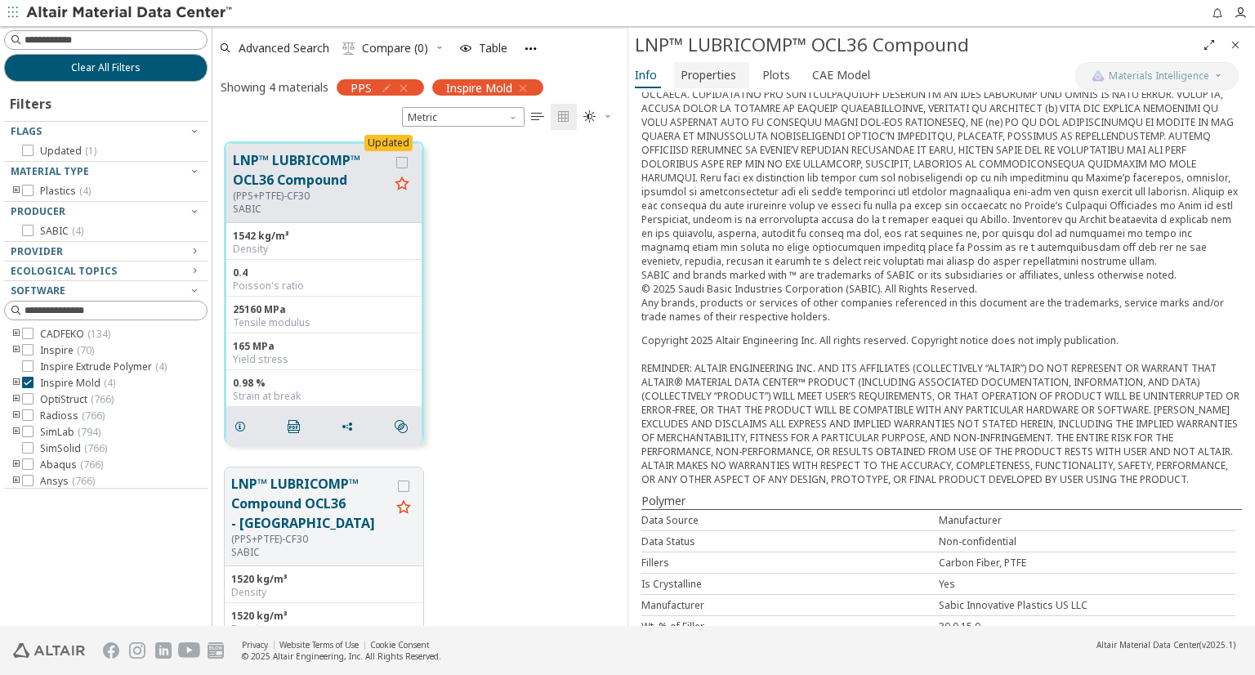
click at [716, 83] on span "Properties" at bounding box center [708, 75] width 56 height 26
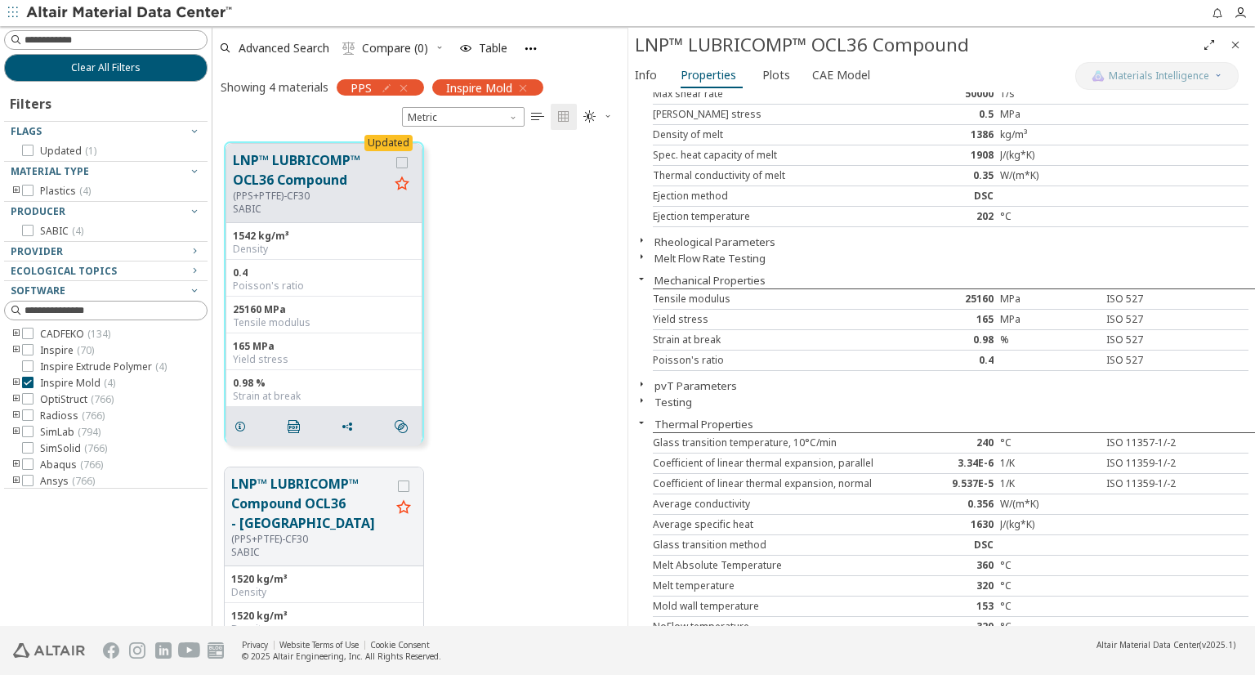
scroll to position [203, 0]
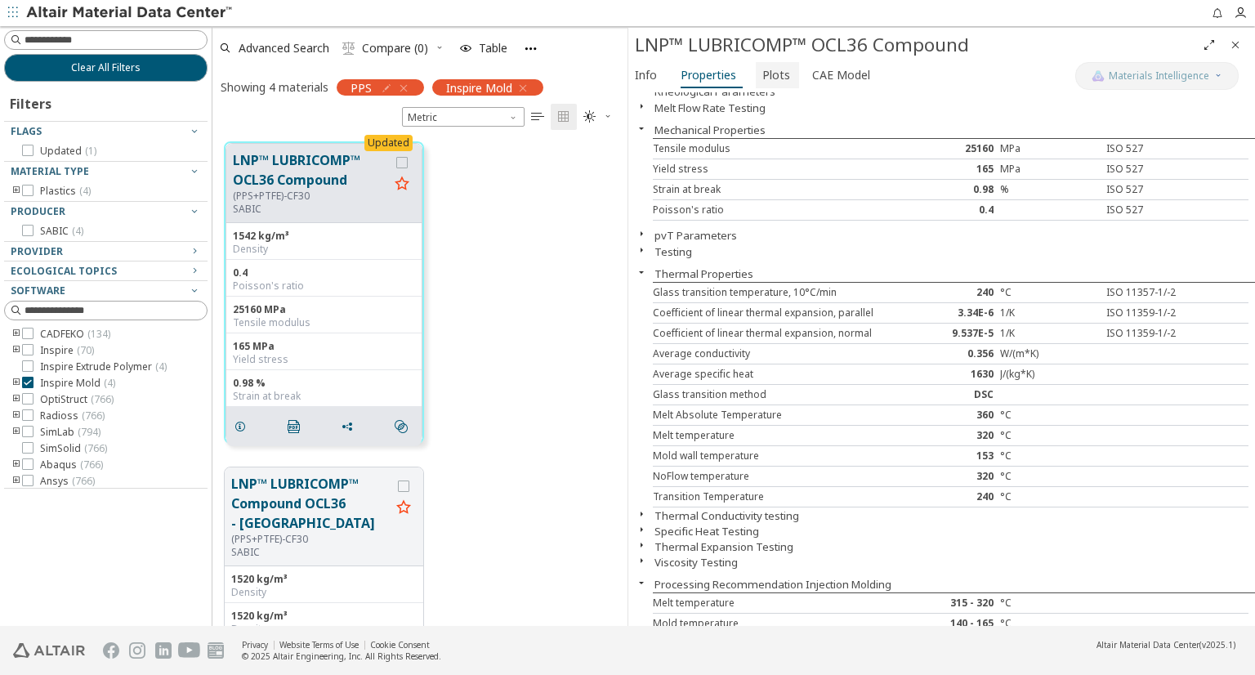
click at [784, 70] on span "Plots" at bounding box center [777, 75] width 30 height 26
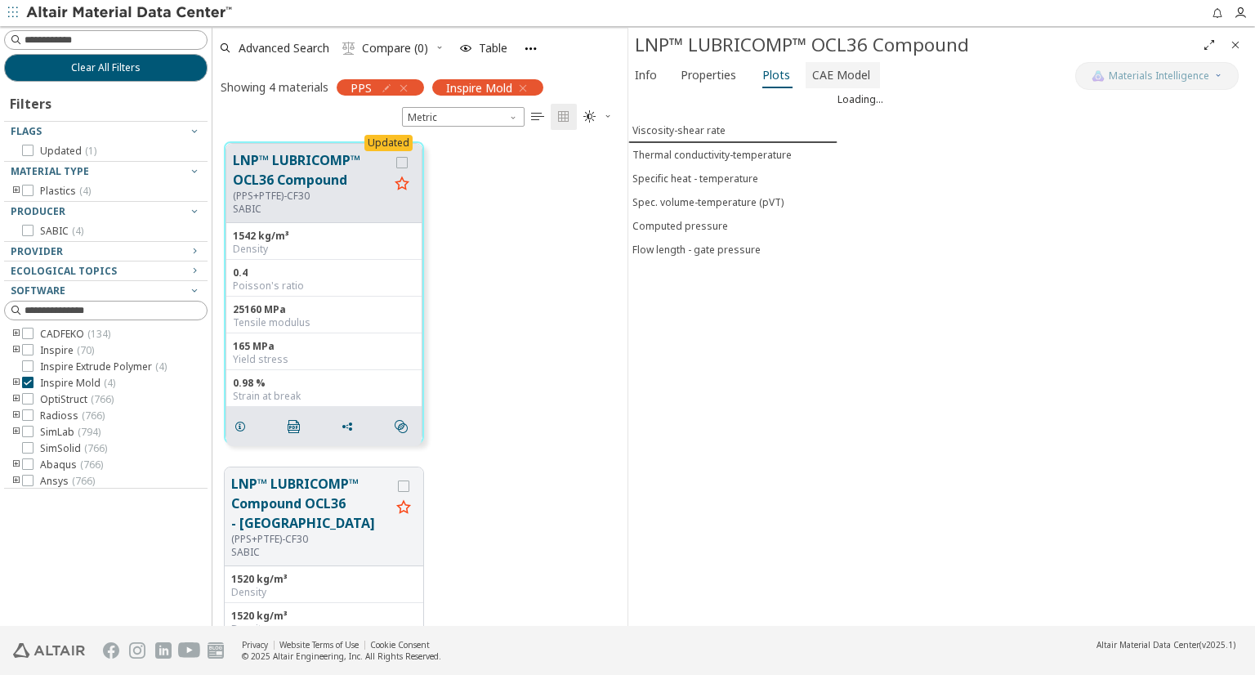
click at [833, 81] on span "CAE Model" at bounding box center [841, 75] width 58 height 26
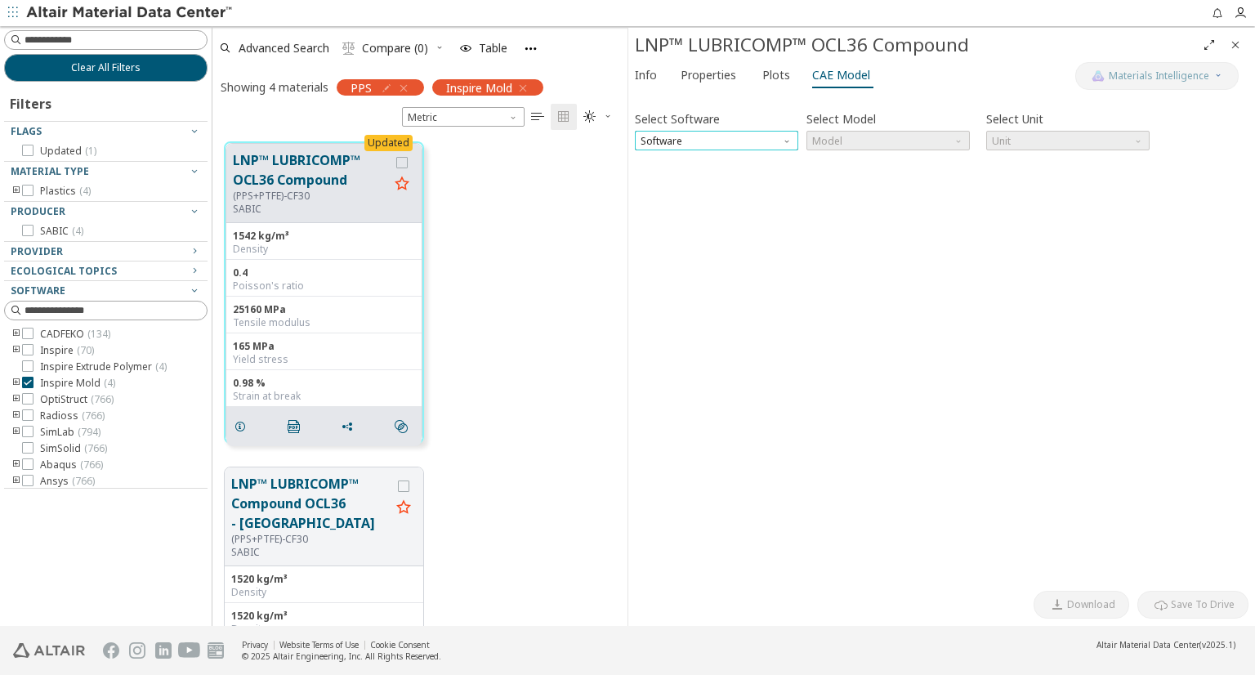
click at [783, 142] on span "Software" at bounding box center [716, 141] width 163 height 20
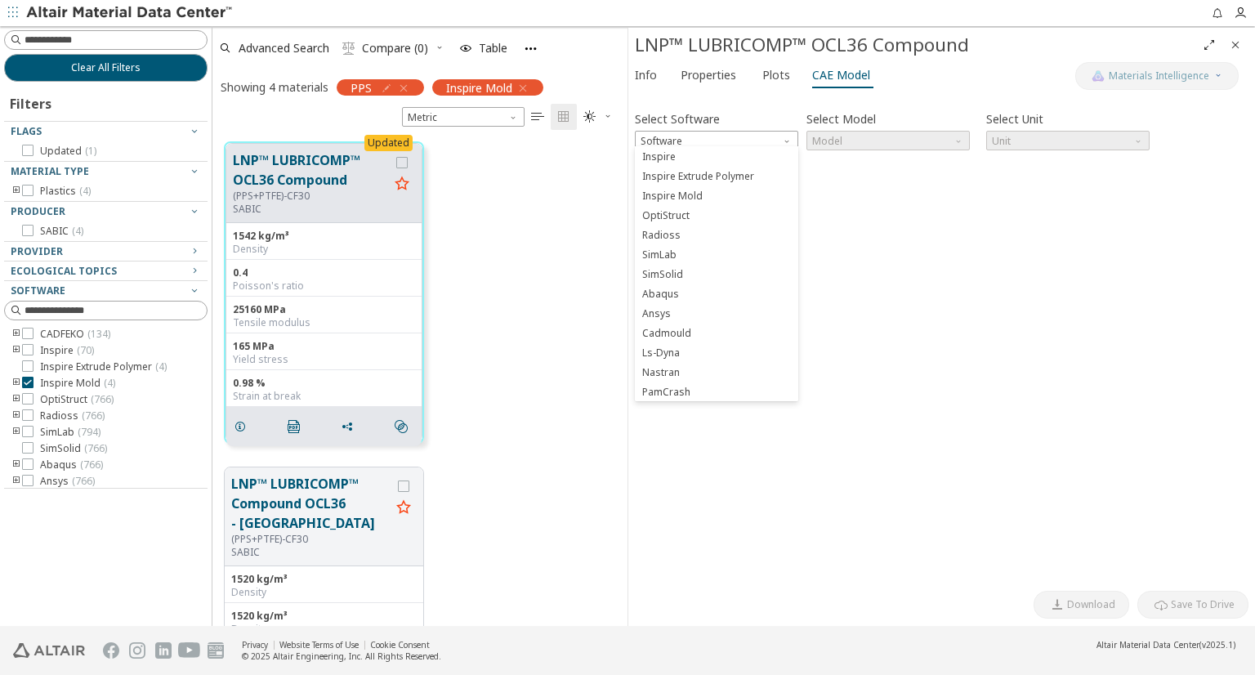
click at [882, 227] on div "Select Software Software Select Model Model Select Unit Unit Invalid data. Plea…" at bounding box center [941, 341] width 613 height 484
click at [652, 76] on span "Info" at bounding box center [646, 75] width 22 height 26
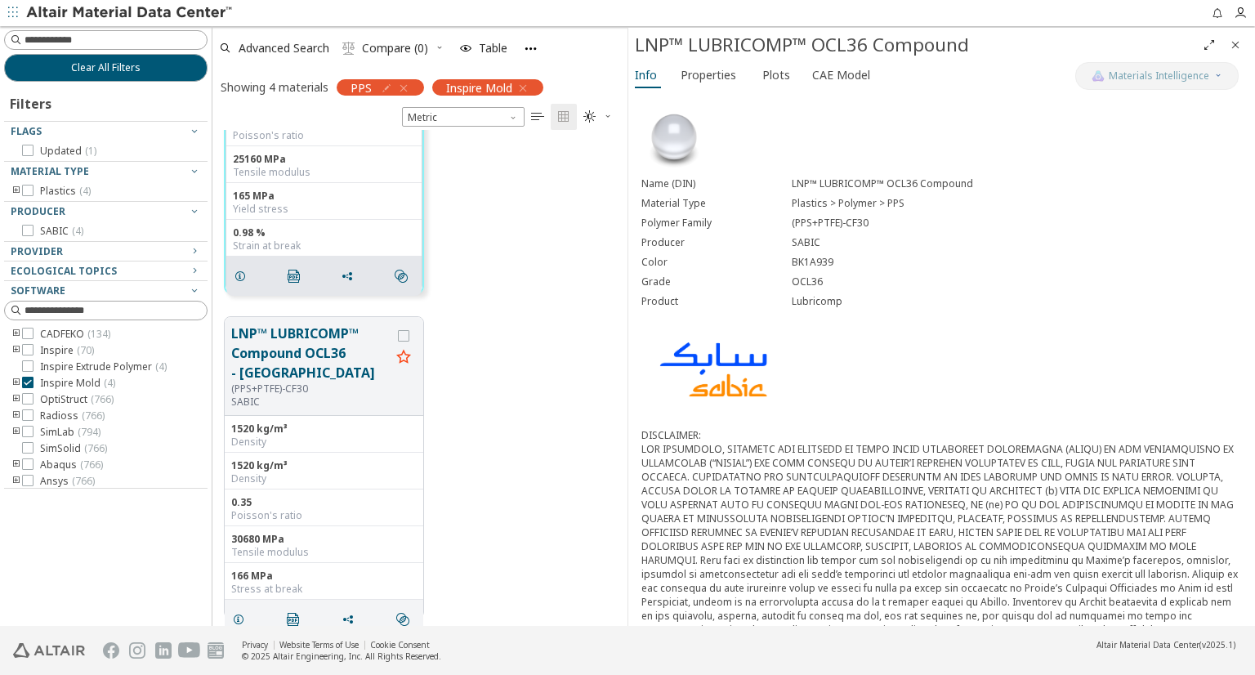
scroll to position [0, 0]
